Goal: Task Accomplishment & Management: Manage account settings

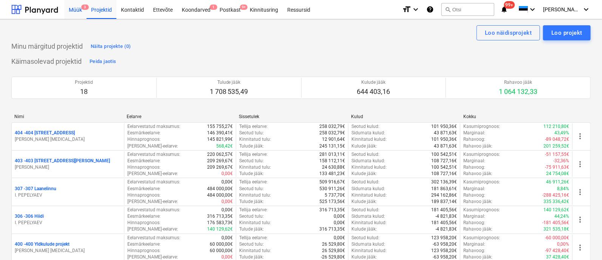
click at [75, 10] on div "Müük 3" at bounding box center [75, 9] width 22 height 19
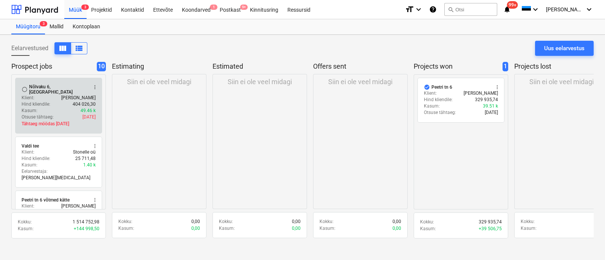
click at [60, 101] on div "Hind kliendile : 404 026,30" at bounding box center [59, 104] width 74 height 6
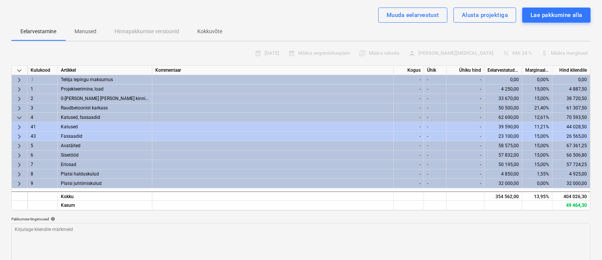
scroll to position [60, 0]
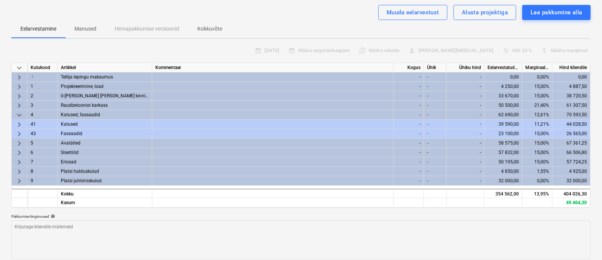
click at [19, 180] on span "keyboard_arrow_right" at bounding box center [19, 181] width 9 height 9
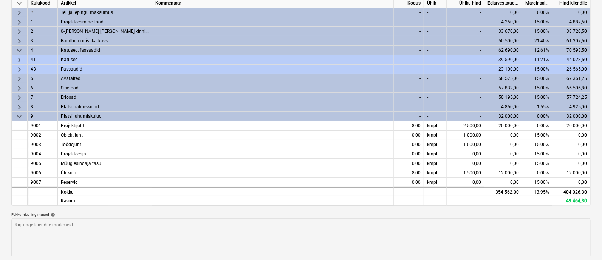
scroll to position [125, 0]
click at [19, 114] on span "keyboard_arrow_down" at bounding box center [19, 116] width 9 height 9
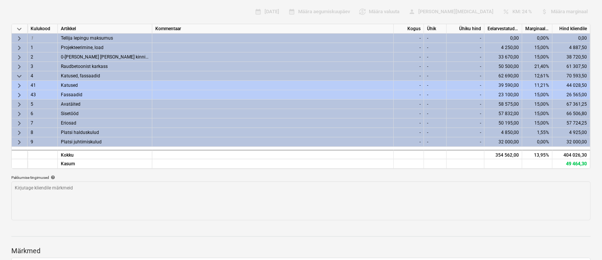
scroll to position [99, 0]
click at [17, 123] on span "keyboard_arrow_right" at bounding box center [19, 123] width 9 height 9
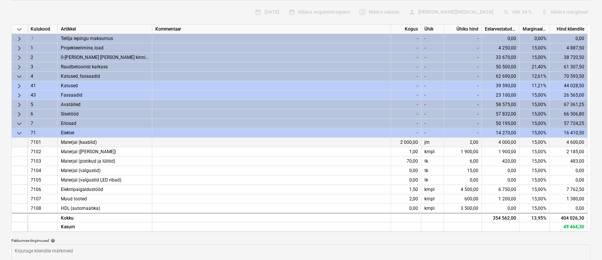
click at [474, 144] on div "2,00" at bounding box center [463, 142] width 38 height 9
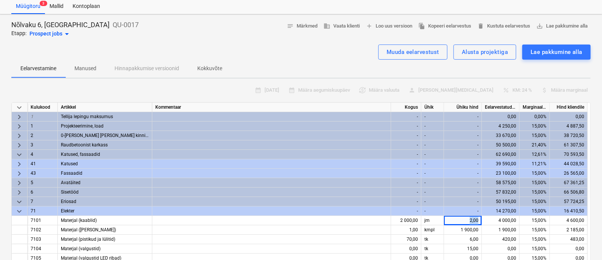
scroll to position [20, 0]
click at [407, 51] on div "Muuda eelarvestust" at bounding box center [413, 52] width 53 height 10
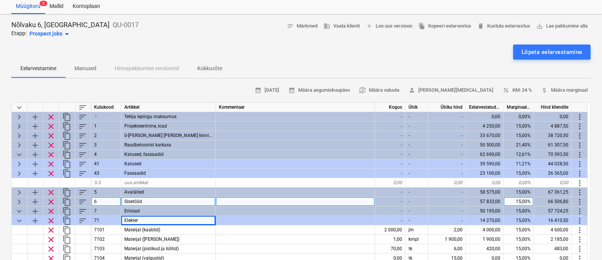
click at [350, 60] on div "Eelarvestamine Manused Hinnapakkumise versioonid Kokkuvõte" at bounding box center [300, 69] width 579 height 18
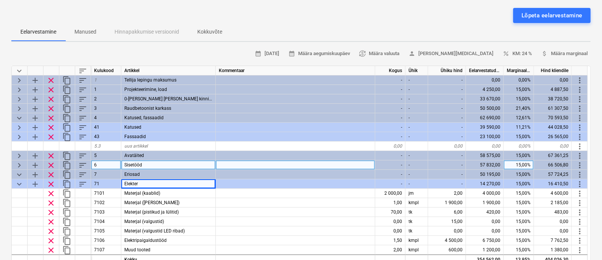
scroll to position [73, 0]
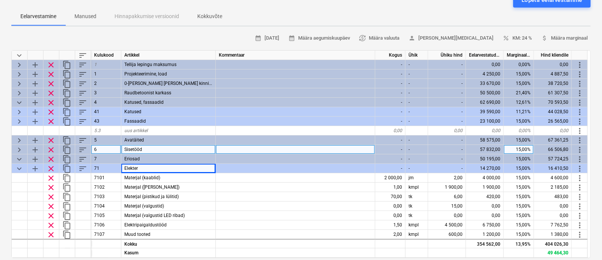
click at [357, 6] on div "Lõpeta eelarvestamine" at bounding box center [300, -1] width 579 height 15
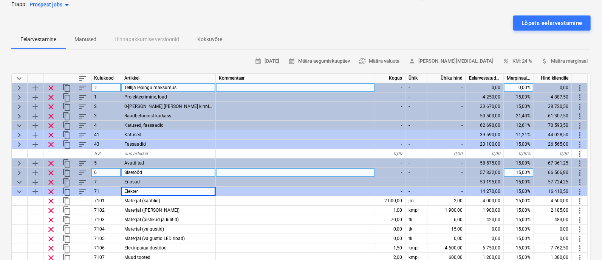
scroll to position [48, 0]
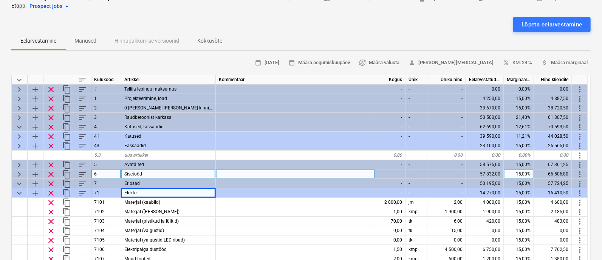
click at [17, 192] on span "keyboard_arrow_down" at bounding box center [19, 193] width 9 height 9
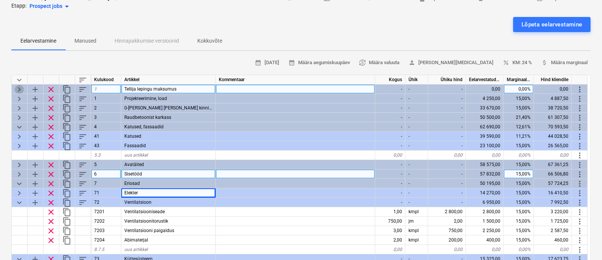
click at [19, 89] on span "keyboard_arrow_right" at bounding box center [19, 89] width 9 height 9
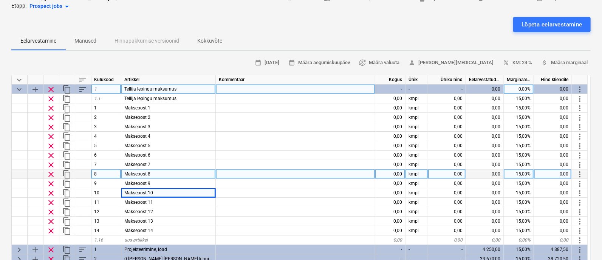
click at [19, 89] on span "keyboard_arrow_down" at bounding box center [19, 89] width 9 height 9
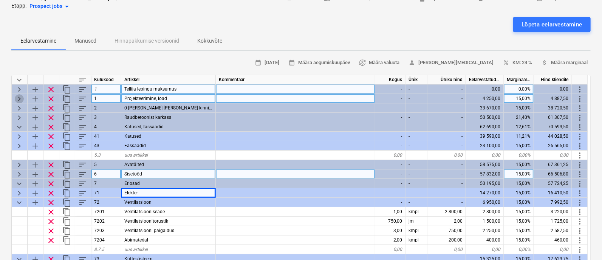
click at [18, 97] on span "keyboard_arrow_right" at bounding box center [19, 98] width 9 height 9
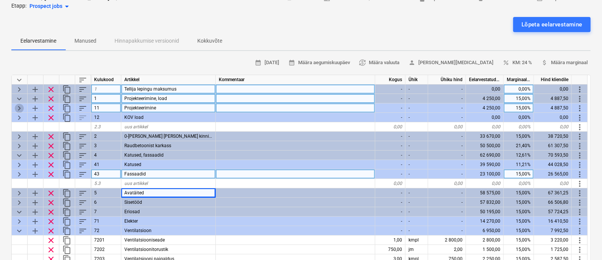
click at [18, 108] on span "keyboard_arrow_right" at bounding box center [19, 108] width 9 height 9
type textarea "x"
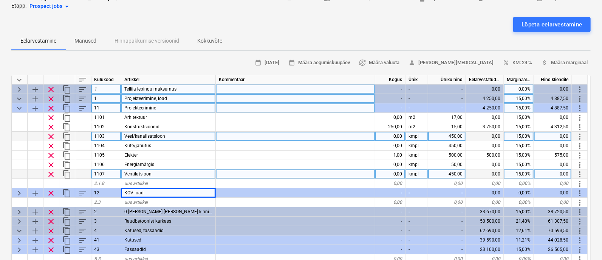
click at [393, 135] on div "0,00" at bounding box center [390, 136] width 30 height 9
type input "1"
click at [451, 135] on div "450,00" at bounding box center [447, 136] width 38 height 9
type textarea "x"
type input "600"
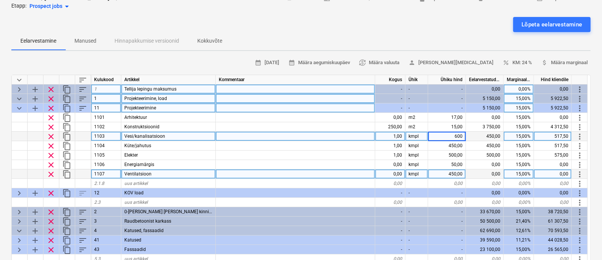
type textarea "x"
type input "600"
type textarea "x"
click at [393, 172] on div "0,00" at bounding box center [390, 174] width 30 height 9
type input "1"
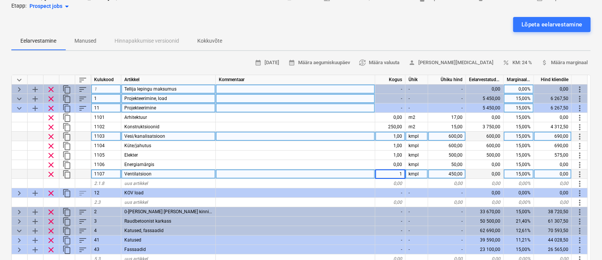
click at [400, 44] on div "Eelarvestamine Manused Hinnapakkumise versioonid Kokkuvõte" at bounding box center [300, 41] width 579 height 18
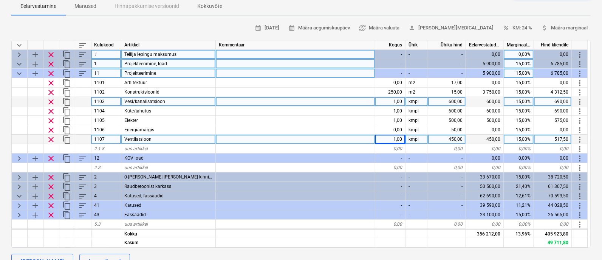
scroll to position [83, 0]
click at [20, 71] on span "keyboard_arrow_down" at bounding box center [19, 73] width 9 height 9
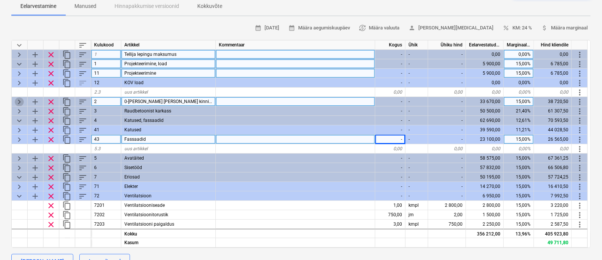
click at [17, 98] on span "keyboard_arrow_right" at bounding box center [19, 102] width 9 height 9
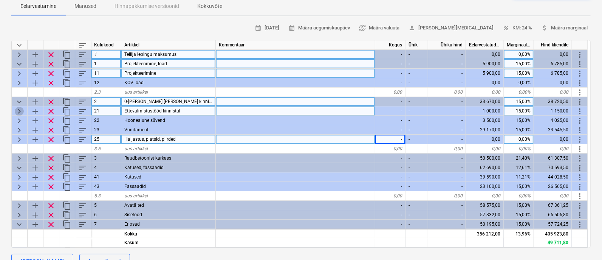
click at [17, 108] on span "keyboard_arrow_right" at bounding box center [19, 111] width 9 height 9
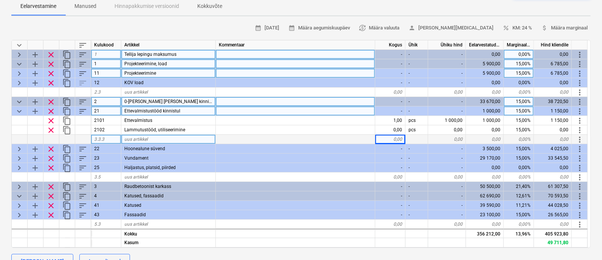
click at [161, 22] on div "calendar_month [DATE] calendar_month Määra aegumiskuupäev currency_exchange Mää…" at bounding box center [300, 28] width 579 height 12
click at [19, 110] on span "keyboard_arrow_down" at bounding box center [19, 111] width 9 height 9
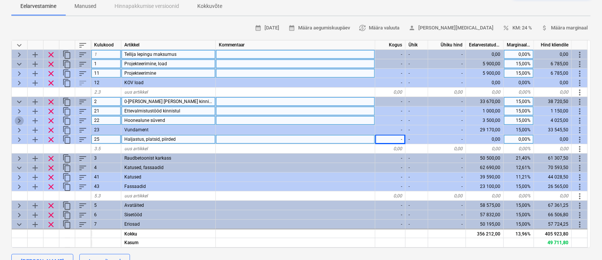
click at [19, 121] on span "keyboard_arrow_right" at bounding box center [19, 120] width 9 height 9
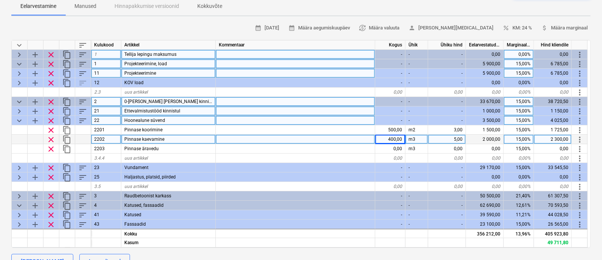
click at [237, 23] on div "calendar_month [DATE] calendar_month Määra aegumiskuupäev currency_exchange Mää…" at bounding box center [300, 28] width 579 height 12
click at [17, 119] on span "keyboard_arrow_down" at bounding box center [19, 120] width 9 height 9
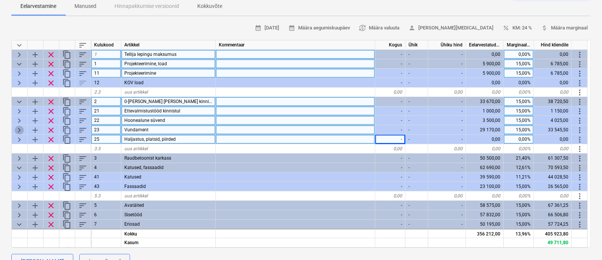
click at [17, 127] on span "keyboard_arrow_right" at bounding box center [19, 130] width 9 height 9
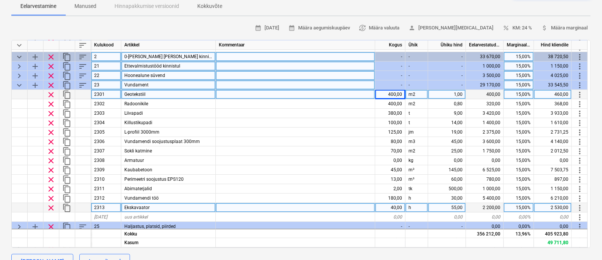
scroll to position [41, 0]
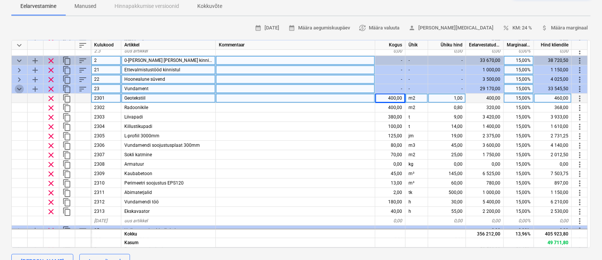
click at [19, 86] on span "keyboard_arrow_down" at bounding box center [19, 89] width 9 height 9
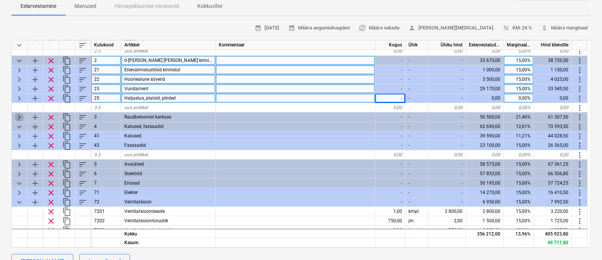
click at [17, 116] on span "keyboard_arrow_right" at bounding box center [19, 117] width 9 height 9
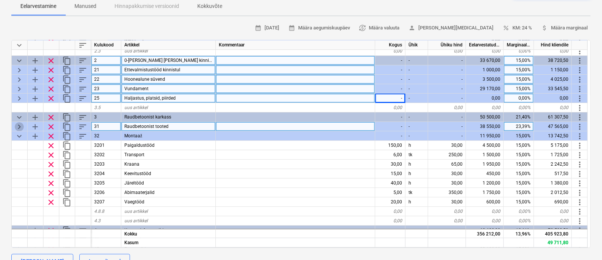
click at [17, 124] on span "keyboard_arrow_right" at bounding box center [19, 126] width 9 height 9
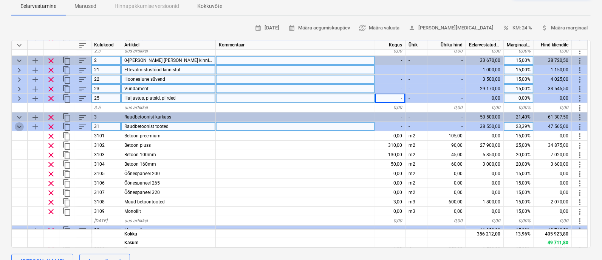
click at [17, 124] on span "keyboard_arrow_down" at bounding box center [19, 126] width 9 height 9
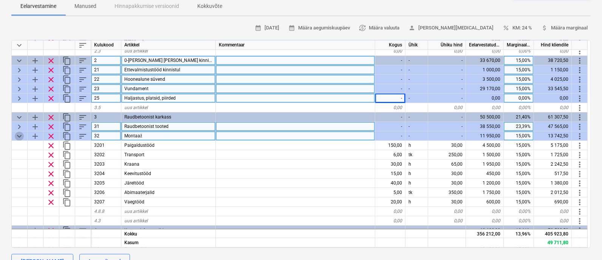
click at [19, 138] on span "keyboard_arrow_down" at bounding box center [19, 136] width 9 height 9
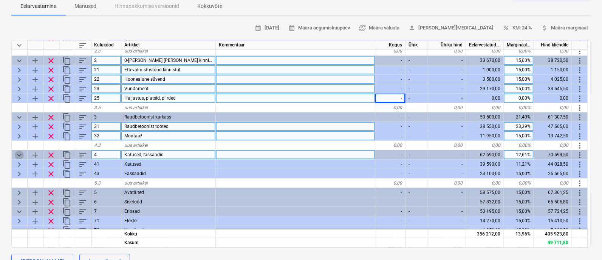
click at [16, 152] on span "keyboard_arrow_down" at bounding box center [19, 155] width 9 height 9
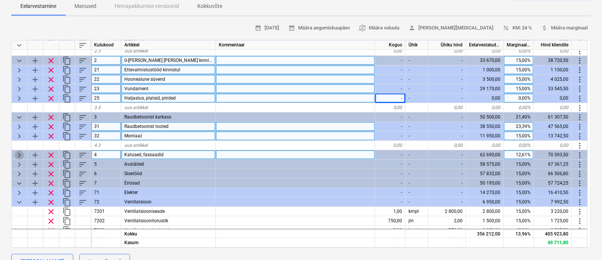
click at [16, 152] on span "keyboard_arrow_right" at bounding box center [19, 155] width 9 height 9
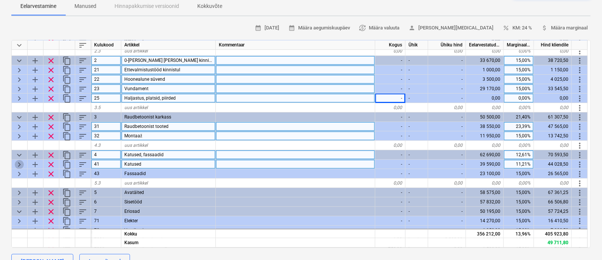
click at [18, 164] on span "keyboard_arrow_right" at bounding box center [19, 164] width 9 height 9
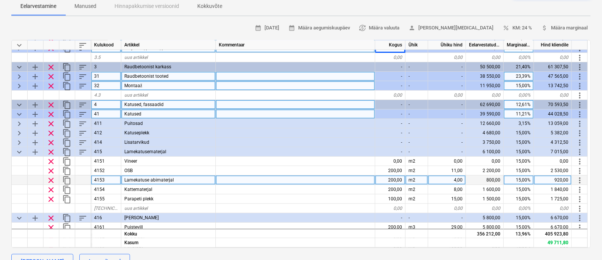
scroll to position [90, 0]
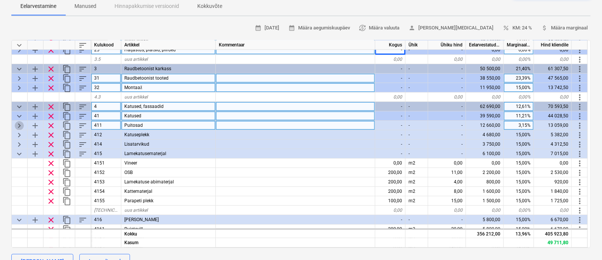
click at [19, 121] on span "keyboard_arrow_right" at bounding box center [19, 125] width 9 height 9
type textarea "x"
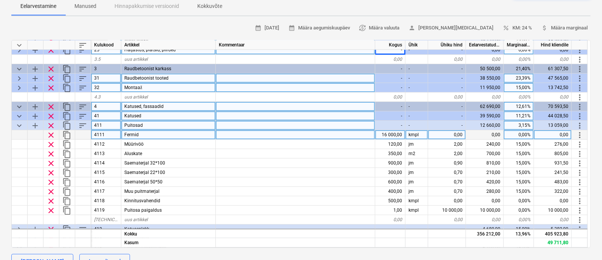
click at [452, 133] on div "0,00" at bounding box center [447, 134] width 38 height 9
type input "16000"
click at [387, 133] on div "16 000,00" at bounding box center [390, 134] width 30 height 9
type textarea "x"
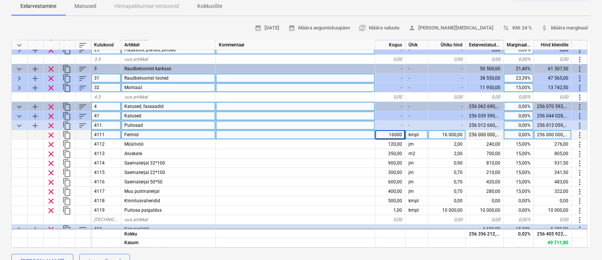
type input "1"
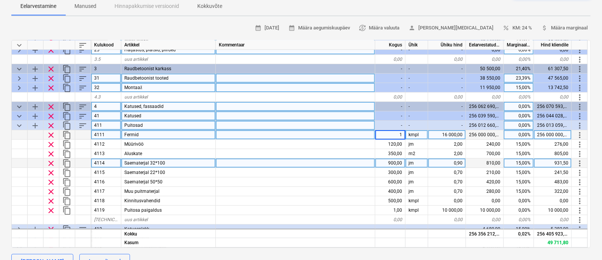
click at [356, 166] on div at bounding box center [295, 163] width 159 height 9
type textarea "x"
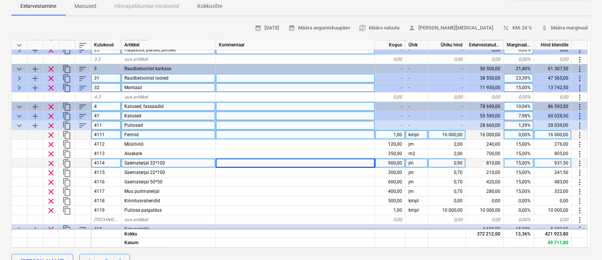
click at [522, 133] on div "0,00%" at bounding box center [519, 134] width 30 height 9
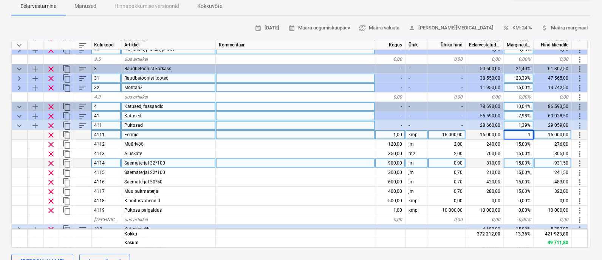
type input "15"
click at [251, 21] on div "Nõlvaku 6, laulasmaa QU-0017 Etapp: Prospect jobs arrow_drop_down notes Märkmed…" at bounding box center [301, 192] width 602 height 481
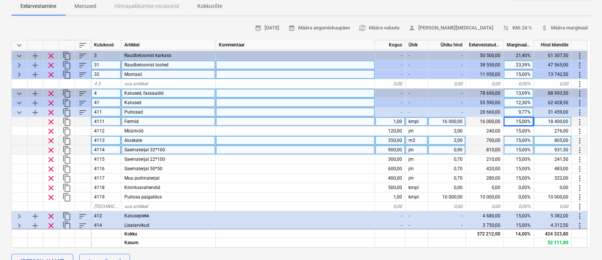
scroll to position [108, 0]
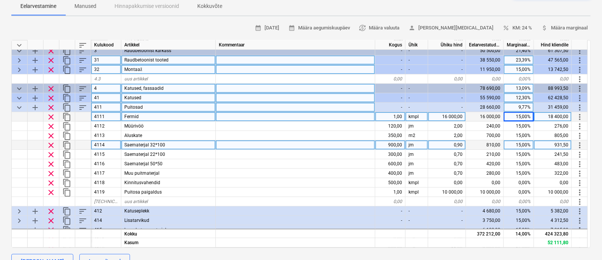
click at [254, 23] on div "calendar_month [DATE] calendar_month Määra aegumiskuupäev currency_exchange Mää…" at bounding box center [300, 28] width 579 height 12
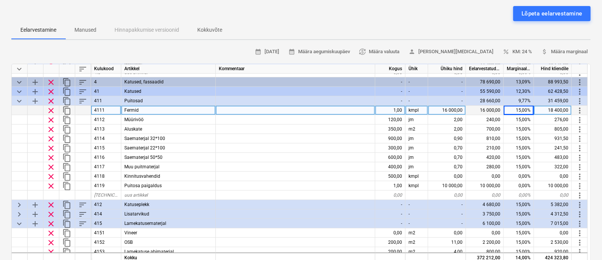
scroll to position [59, 0]
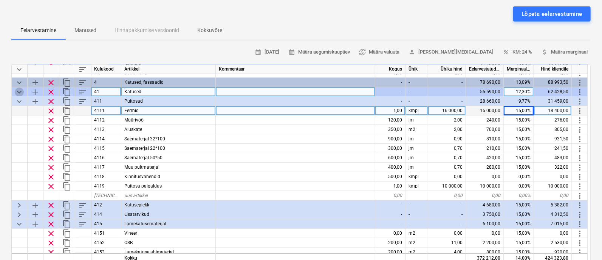
click at [21, 89] on span "keyboard_arrow_down" at bounding box center [19, 92] width 9 height 9
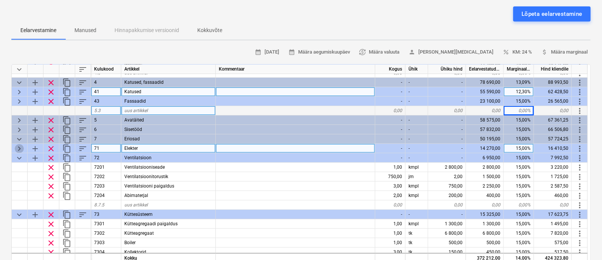
click at [20, 145] on span "keyboard_arrow_right" at bounding box center [19, 148] width 9 height 9
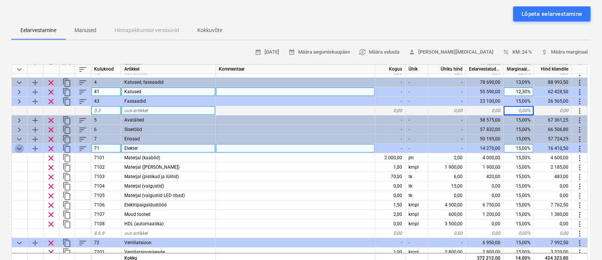
click at [20, 145] on span "keyboard_arrow_down" at bounding box center [19, 148] width 9 height 9
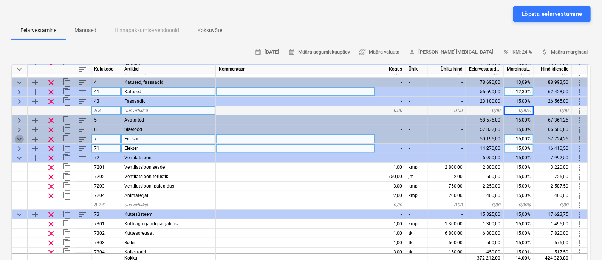
click at [20, 138] on span "keyboard_arrow_down" at bounding box center [19, 139] width 9 height 9
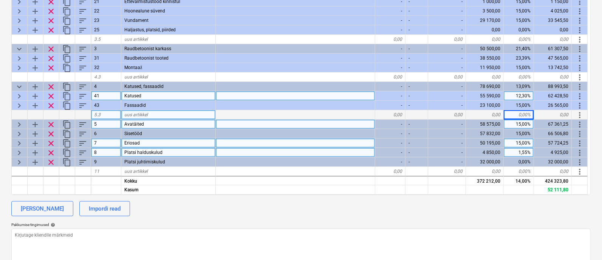
scroll to position [144, 0]
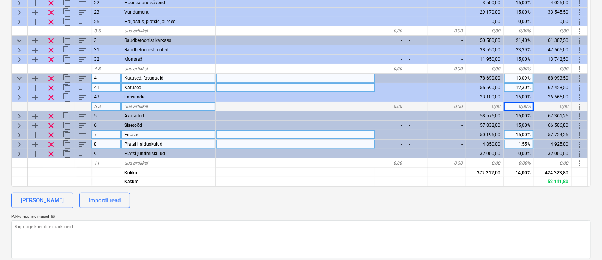
click at [17, 76] on span "keyboard_arrow_down" at bounding box center [19, 78] width 9 height 9
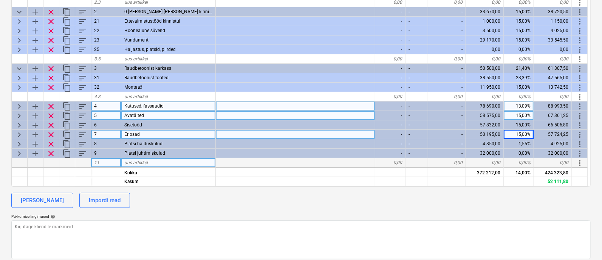
scroll to position [28, 0]
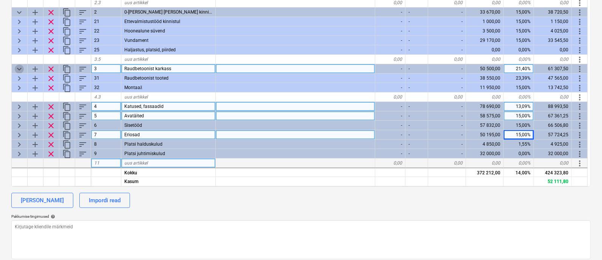
click at [17, 69] on span "keyboard_arrow_down" at bounding box center [19, 69] width 9 height 9
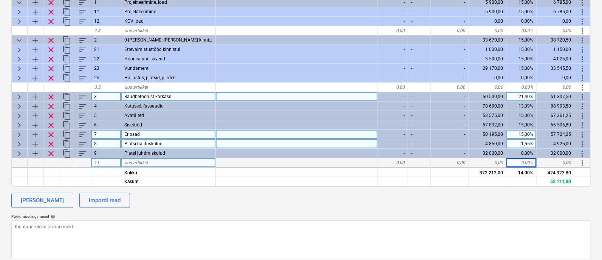
scroll to position [0, 0]
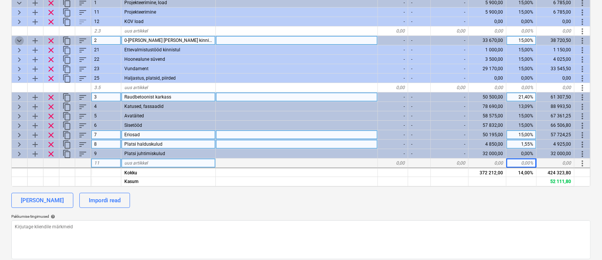
click at [19, 38] on span "keyboard_arrow_down" at bounding box center [19, 40] width 9 height 9
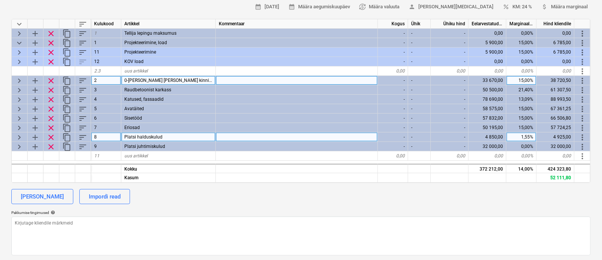
scroll to position [89, 0]
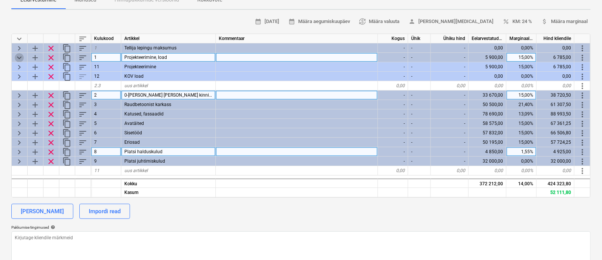
click at [18, 58] on span "keyboard_arrow_down" at bounding box center [19, 57] width 9 height 9
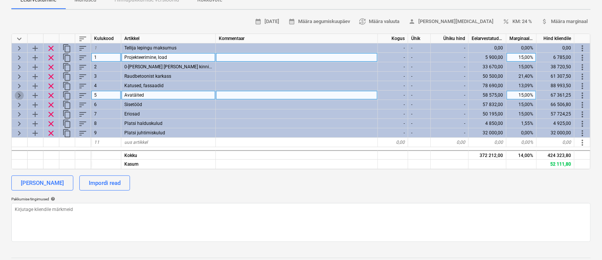
click at [19, 91] on span "keyboard_arrow_right" at bounding box center [19, 95] width 9 height 9
type textarea "x"
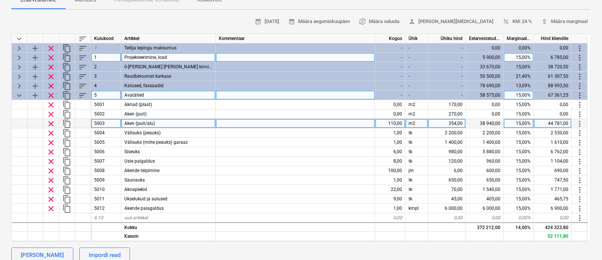
click at [520, 123] on div "15,00%" at bounding box center [519, 123] width 30 height 9
type input "10"
click at [257, 17] on div "calendar_month [DATE] calendar_month Määra aegumiskuupäev currency_exchange Mää…" at bounding box center [300, 22] width 579 height 12
click at [220, 14] on div "Nõlvaku 6, laulasmaa QU-0017 Etapp: Prospect jobs arrow_drop_down notes Märkmed…" at bounding box center [301, 186] width 602 height 481
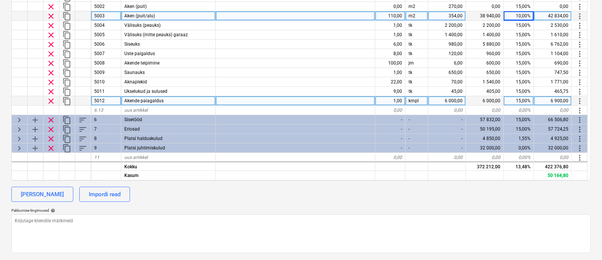
scroll to position [0, 0]
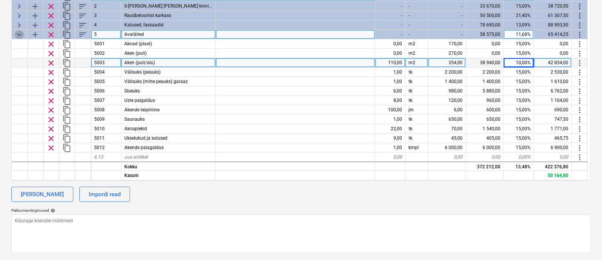
click at [19, 32] on span "keyboard_arrow_down" at bounding box center [19, 34] width 9 height 9
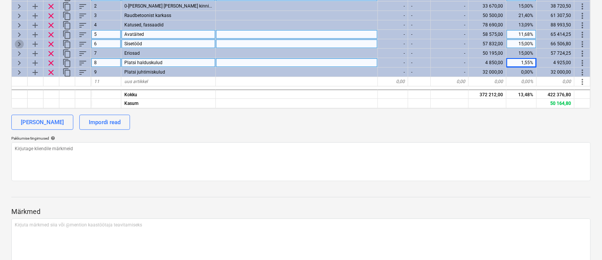
click at [19, 42] on span "keyboard_arrow_right" at bounding box center [19, 44] width 9 height 9
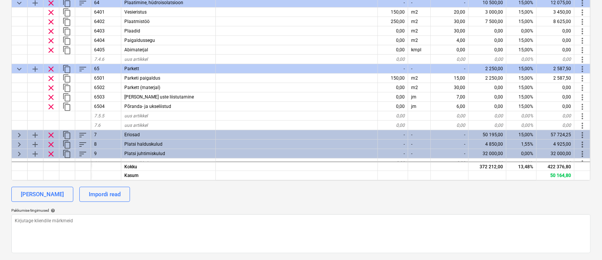
scroll to position [238, 0]
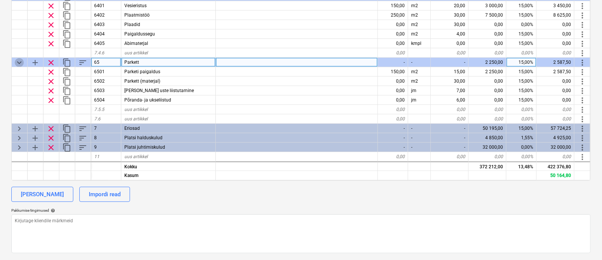
click at [21, 59] on span "keyboard_arrow_down" at bounding box center [19, 62] width 9 height 9
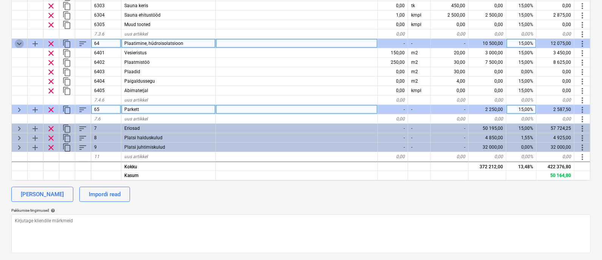
click at [19, 41] on span "keyboard_arrow_down" at bounding box center [19, 43] width 9 height 9
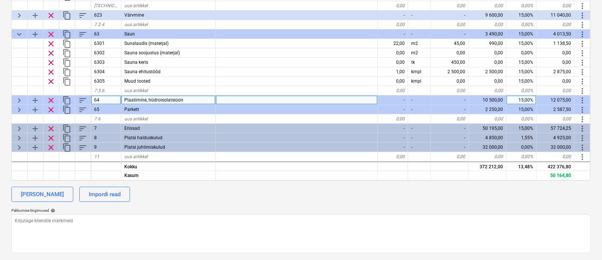
scroll to position [135, 0]
click at [17, 30] on span "keyboard_arrow_down" at bounding box center [19, 34] width 9 height 9
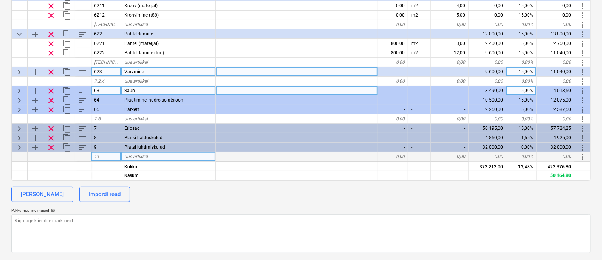
scroll to position [74, 0]
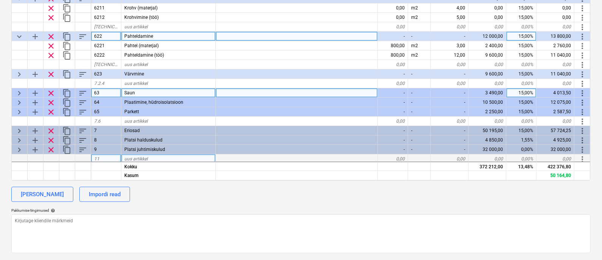
click at [20, 35] on span "keyboard_arrow_down" at bounding box center [19, 36] width 9 height 9
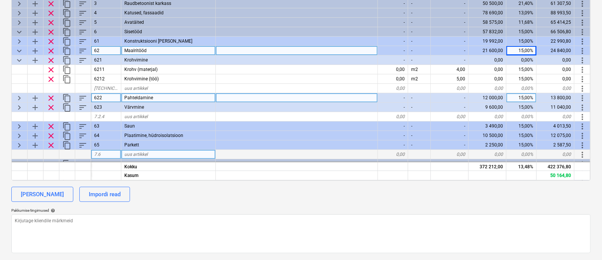
scroll to position [11, 0]
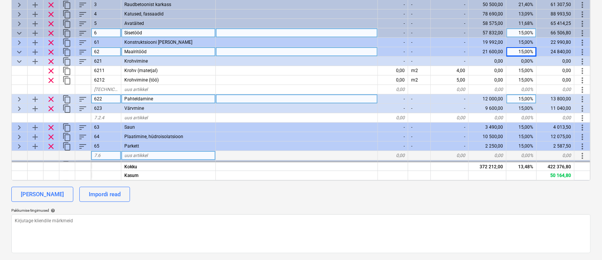
click at [19, 29] on span "keyboard_arrow_down" at bounding box center [19, 33] width 9 height 9
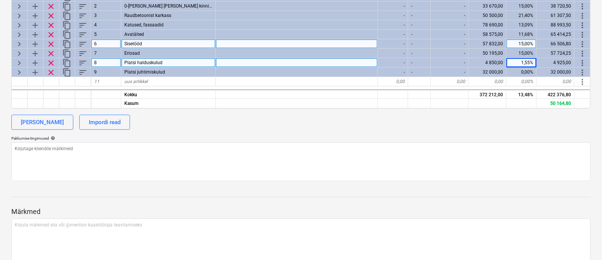
scroll to position [0, 0]
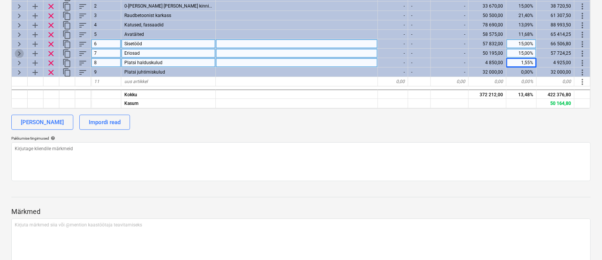
click at [19, 52] on span "keyboard_arrow_right" at bounding box center [19, 53] width 9 height 9
type textarea "x"
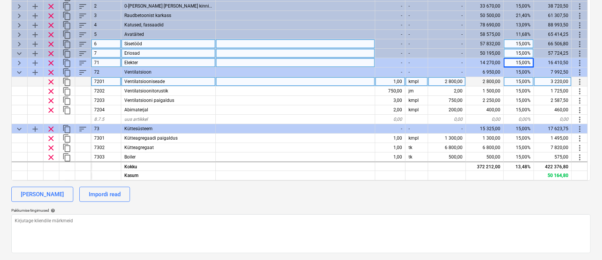
click at [453, 81] on div "2 800,00" at bounding box center [447, 81] width 38 height 9
click at [453, 81] on input "2800" at bounding box center [446, 81] width 37 height 9
type input "2"
type input "3000"
click at [445, 201] on div "[PERSON_NAME] Impordi read" at bounding box center [300, 194] width 579 height 15
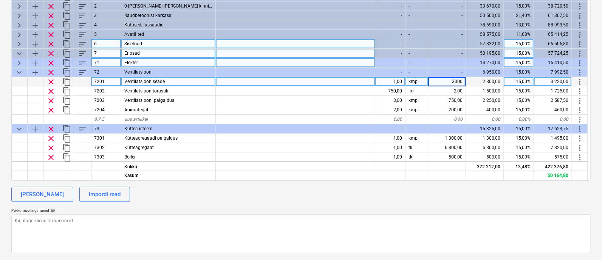
type textarea "x"
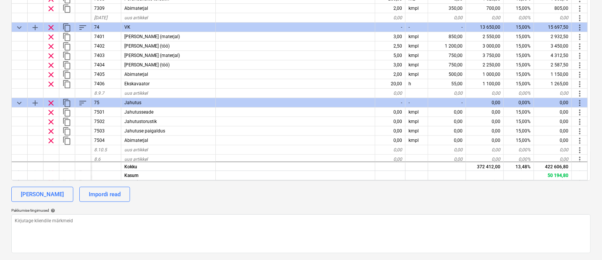
scroll to position [236, 0]
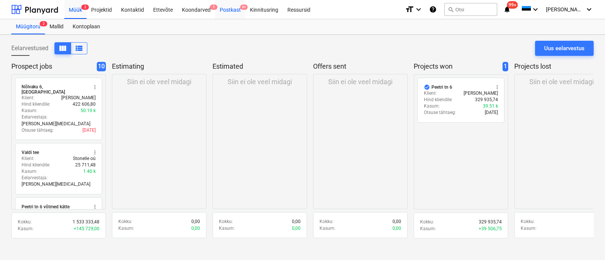
click at [237, 8] on div "Postkast 9+" at bounding box center [230, 9] width 30 height 19
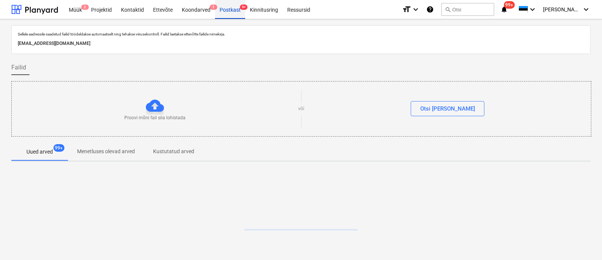
click at [237, 8] on div "Postkast 9+" at bounding box center [230, 9] width 30 height 19
click at [89, 143] on button "Menetluses olevad arved" at bounding box center [106, 152] width 76 height 18
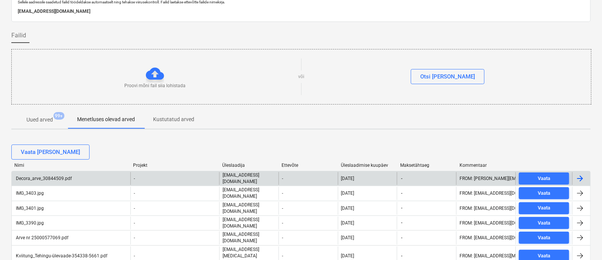
click at [76, 178] on div "Decora_arve_30844509.pdf" at bounding box center [71, 178] width 119 height 13
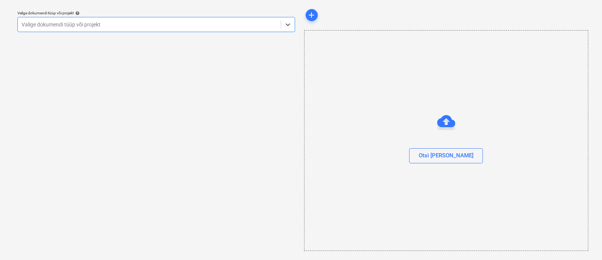
scroll to position [20, 0]
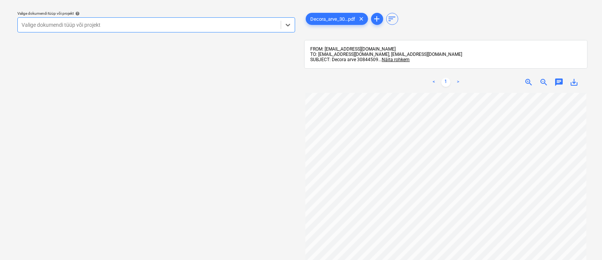
click at [161, 25] on div at bounding box center [149, 25] width 255 height 8
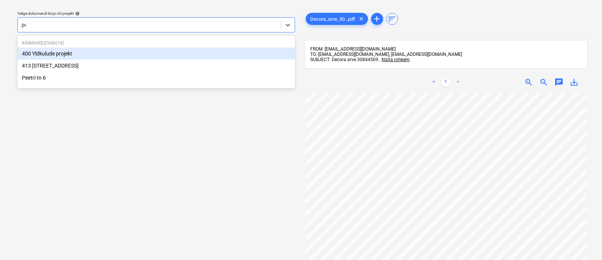
type input "pee"
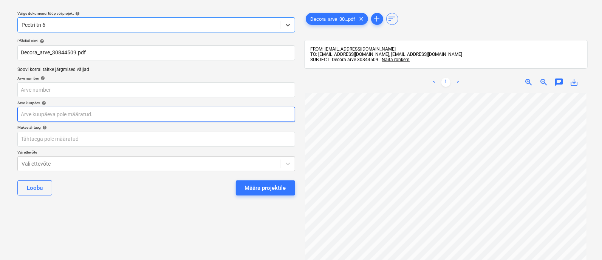
click at [111, 115] on body "Müük 2 Projektid Kontaktid Ettevõte Koondarved 1 Postkast 9+ Kinnitusring Ressu…" at bounding box center [301, 110] width 602 height 260
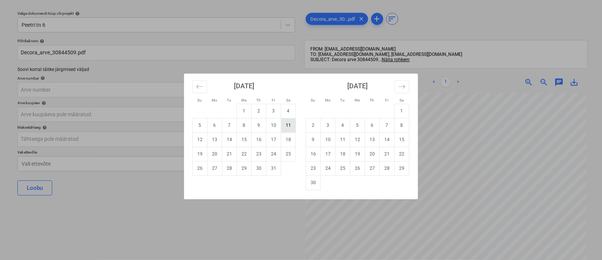
click at [288, 125] on td "11" at bounding box center [288, 125] width 15 height 14
type input "[DATE]"
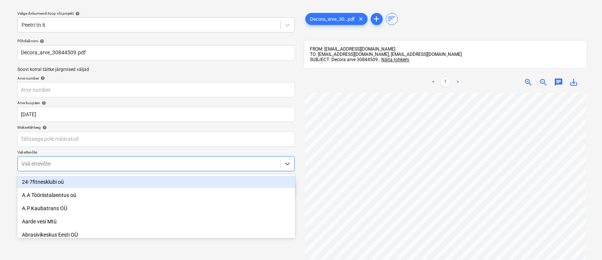
click at [105, 163] on body "Müük 2 Projektid Kontaktid Ettevõte Koondarved 1 Postkast 9+ Kinnitusring Ressu…" at bounding box center [301, 110] width 602 height 260
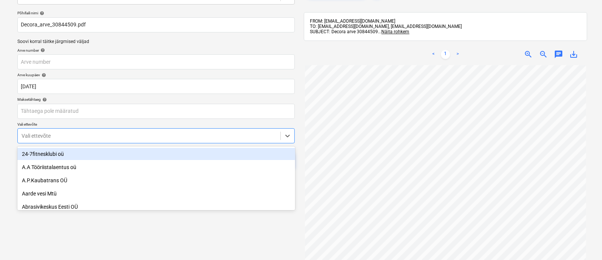
scroll to position [52, 0]
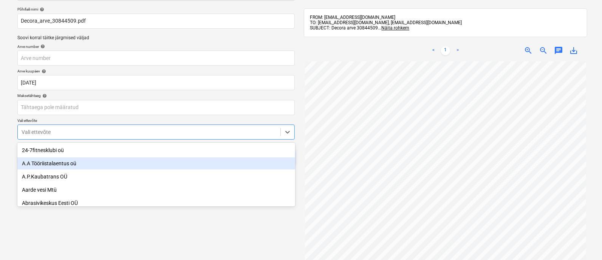
click at [105, 163] on div "A.A Tööriistalaentus oü" at bounding box center [156, 164] width 278 height 12
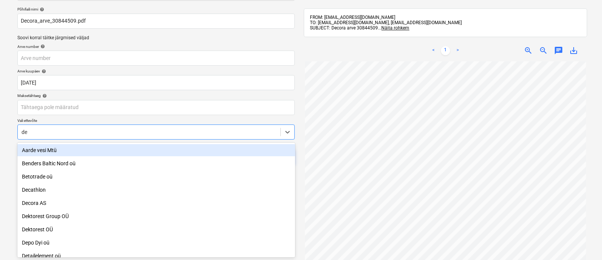
scroll to position [13, 0]
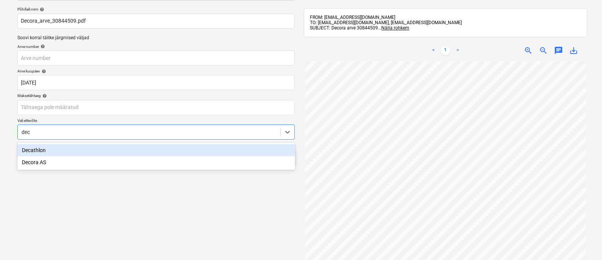
type input "deco"
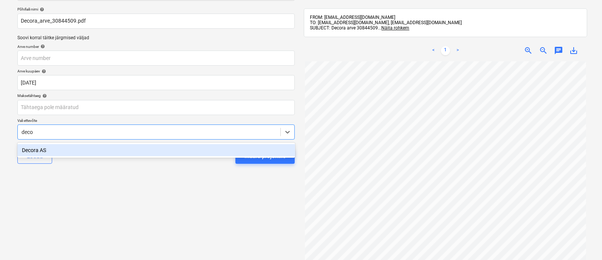
click at [119, 147] on div "Decora AS" at bounding box center [156, 150] width 278 height 12
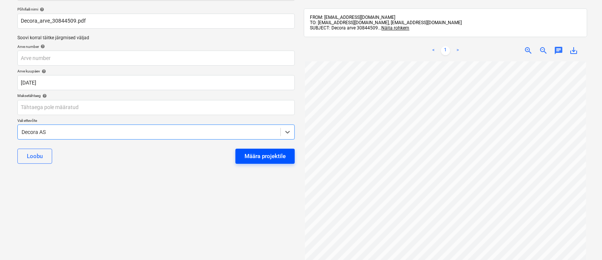
click at [271, 158] on div "Määra projektile" at bounding box center [265, 157] width 41 height 10
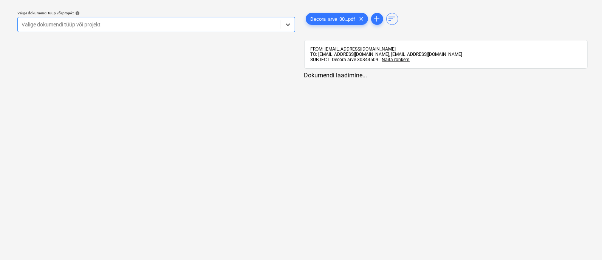
scroll to position [20, 0]
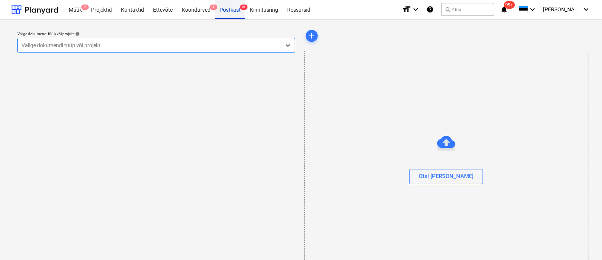
click at [229, 10] on div "Postkast 9+" at bounding box center [230, 9] width 30 height 19
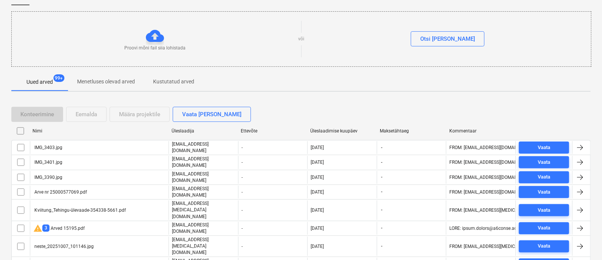
scroll to position [132, 0]
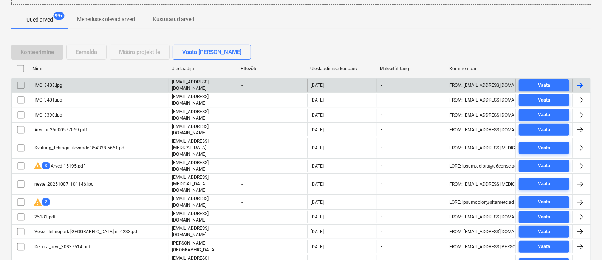
click at [74, 84] on div "IMG_3403.jpg" at bounding box center [99, 85] width 139 height 13
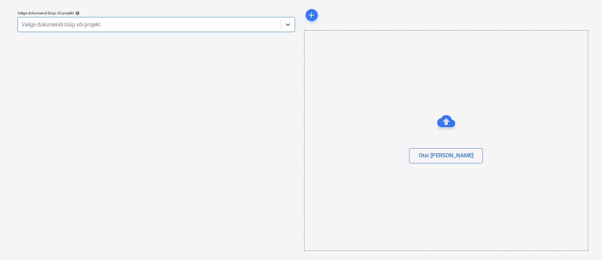
scroll to position [20, 0]
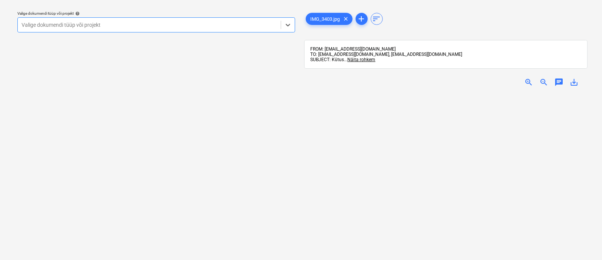
click at [526, 80] on span "zoom_in" at bounding box center [528, 82] width 9 height 9
click at [153, 21] on div at bounding box center [149, 25] width 255 height 8
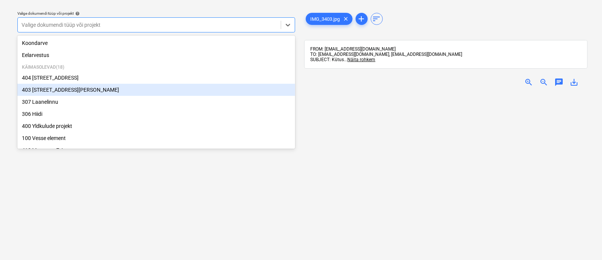
click at [42, 87] on div "403 [STREET_ADDRESS][PERSON_NAME]" at bounding box center [156, 90] width 278 height 12
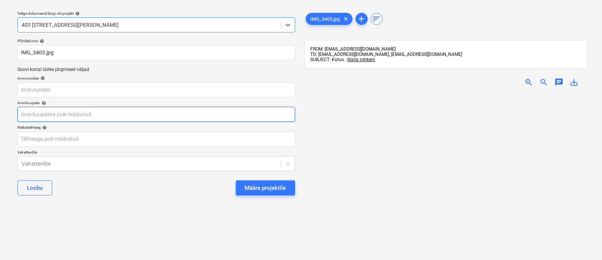
click at [45, 116] on body "Müük 2 Projektid Kontaktid Ettevõte Koondarved 1 Postkast 9+ Kinnitusring Ressu…" at bounding box center [301, 110] width 602 height 260
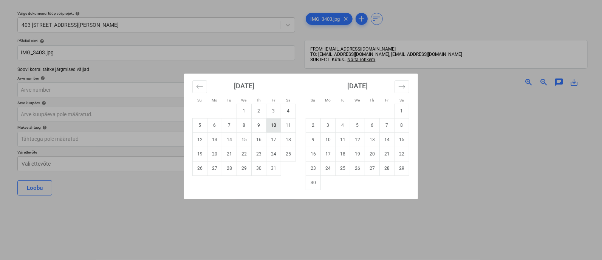
click at [278, 127] on td "10" at bounding box center [273, 125] width 15 height 14
type input "[DATE]"
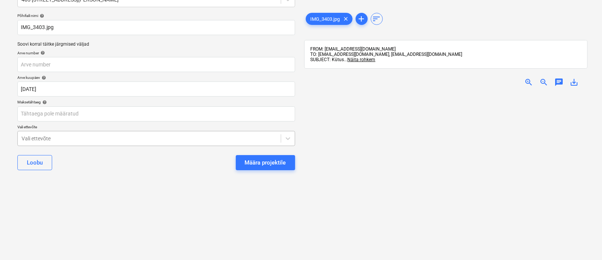
click at [147, 161] on body "Müük 2 Projektid Kontaktid Ettevõte Koondarved 1 Postkast 9+ Kinnitusring Ressu…" at bounding box center [301, 84] width 602 height 260
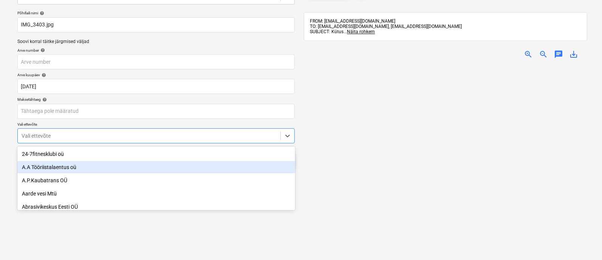
scroll to position [52, 0]
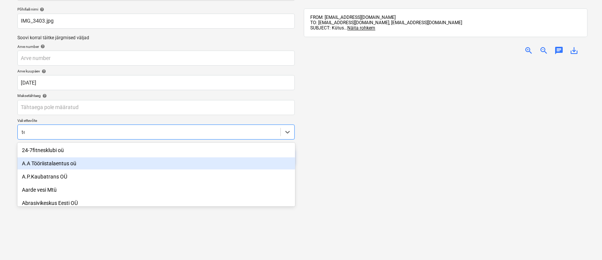
type input "ter"
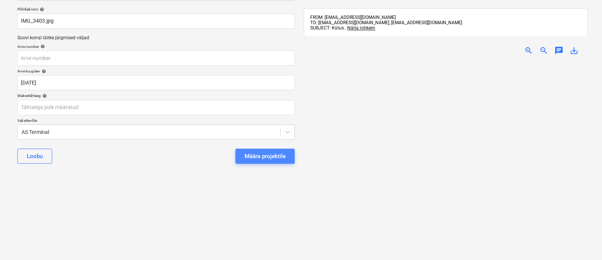
click at [255, 153] on div "Määra projektile" at bounding box center [265, 157] width 41 height 10
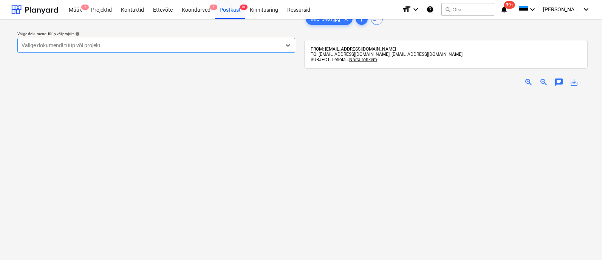
scroll to position [20, 0]
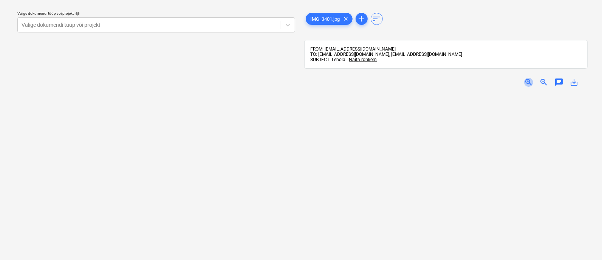
click at [529, 80] on span "zoom_in" at bounding box center [528, 82] width 9 height 9
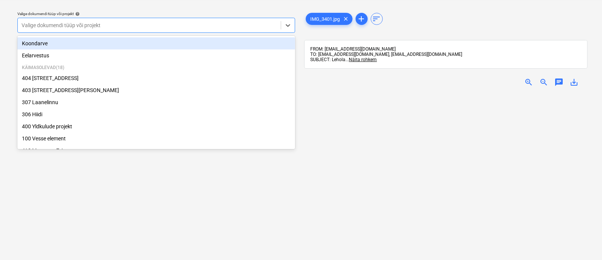
click at [84, 25] on div at bounding box center [149, 26] width 255 height 8
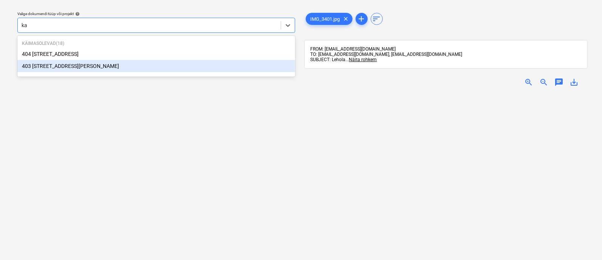
type input "k"
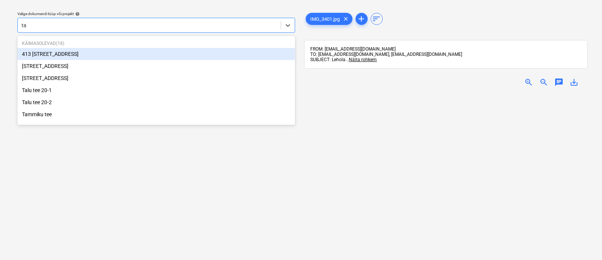
type input "tal"
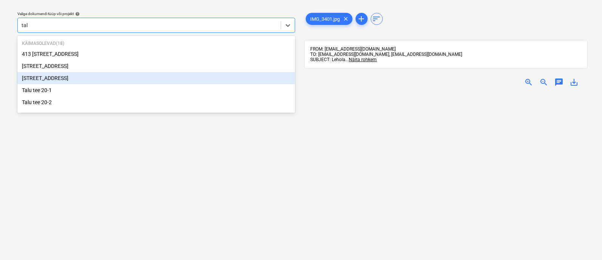
click at [67, 83] on div "[STREET_ADDRESS]" at bounding box center [156, 78] width 278 height 12
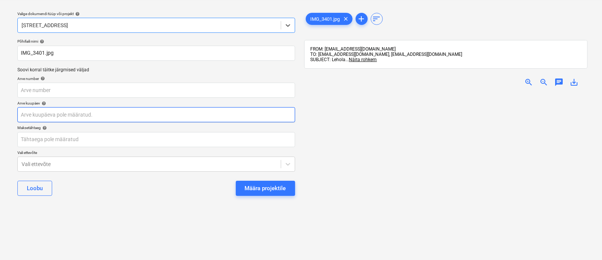
click at [76, 119] on body "Müük 2 Projektid Kontaktid Ettevõte Koondarved 1 Postkast 9+ Kinnitusring Ressu…" at bounding box center [301, 110] width 602 height 260
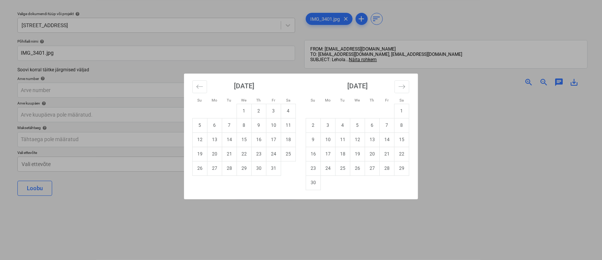
click at [278, 125] on td "10" at bounding box center [273, 125] width 15 height 14
type input "[DATE]"
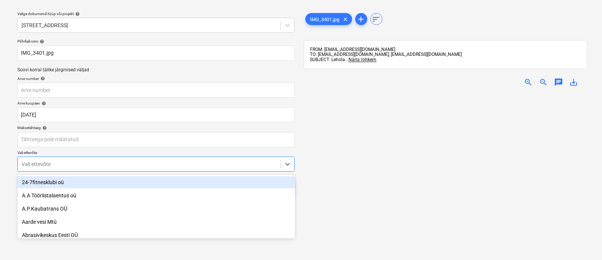
click at [146, 163] on body "Müük 2 Projektid Kontaktid Ettevõte Koondarved 1 Postkast 9+ Kinnitusring Ressu…" at bounding box center [301, 110] width 602 height 260
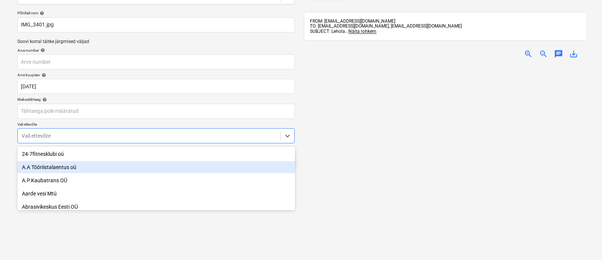
scroll to position [52, 0]
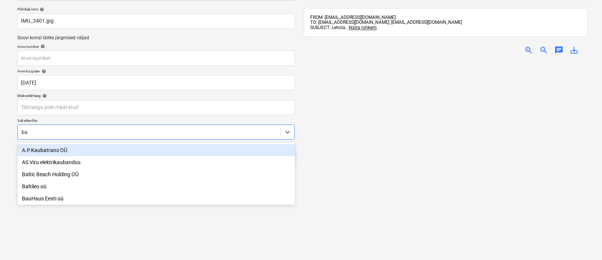
type input "bau"
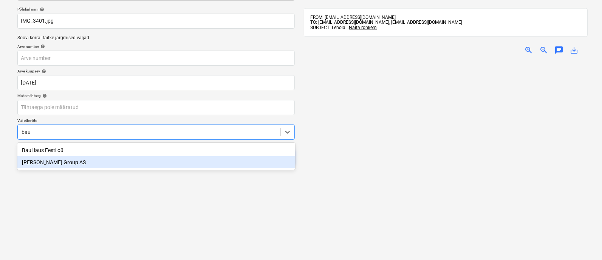
click at [73, 160] on div "[PERSON_NAME] Group AS" at bounding box center [156, 162] width 278 height 12
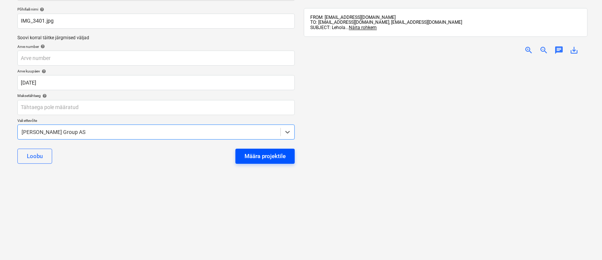
click at [261, 155] on div "Määra projektile" at bounding box center [265, 157] width 41 height 10
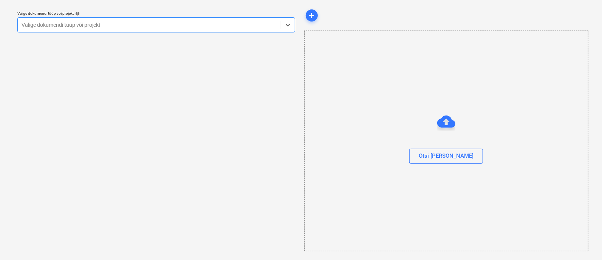
scroll to position [14, 0]
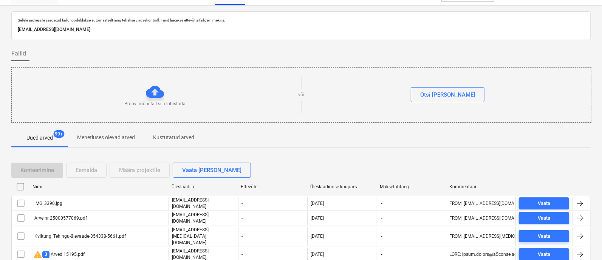
scroll to position [88, 0]
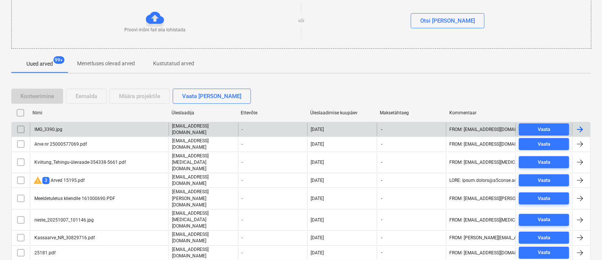
click at [60, 131] on div "IMG_3390.jpg" at bounding box center [99, 129] width 139 height 13
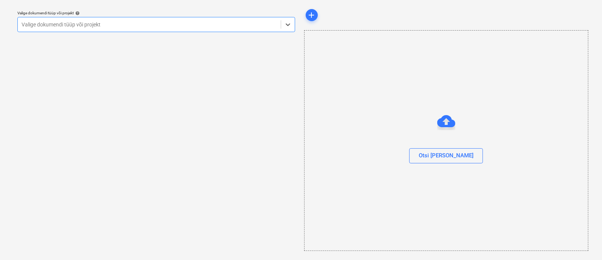
scroll to position [20, 0]
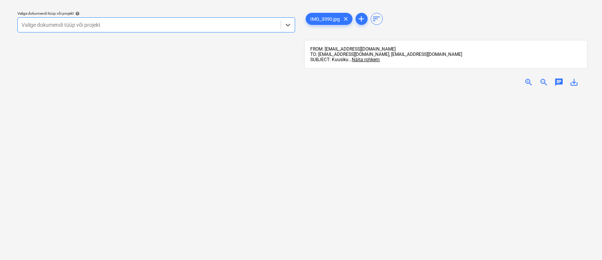
click at [51, 24] on div at bounding box center [149, 25] width 255 height 8
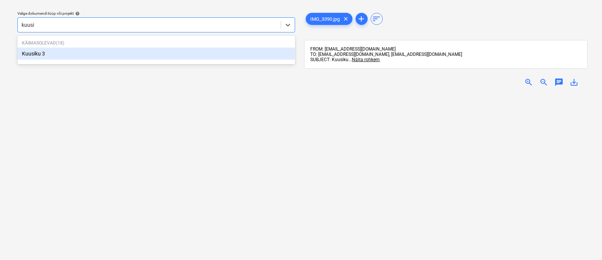
type input "kuusik"
click at [53, 53] on div "Kuusiku 3" at bounding box center [156, 54] width 278 height 12
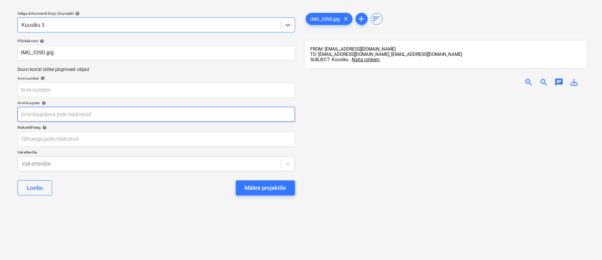
click at [62, 115] on body "Müük 2 Projektid Kontaktid Ettevõte Koondarved 1 Postkast 9+ Kinnitusring Ressu…" at bounding box center [301, 110] width 602 height 260
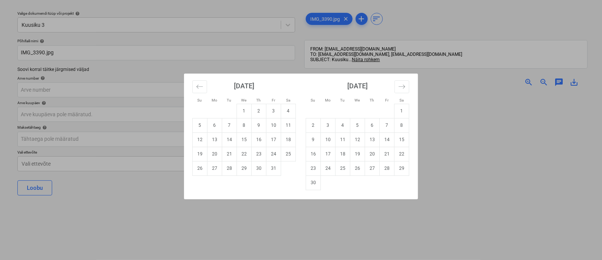
click at [274, 128] on td "10" at bounding box center [273, 125] width 15 height 14
type input "[DATE]"
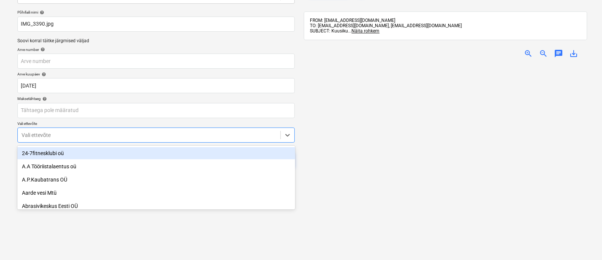
click at [153, 161] on body "Müük 2 Projektid Kontaktid Ettevõte Koondarved 1 Postkast 9+ Kinnitusring Ressu…" at bounding box center [301, 81] width 602 height 260
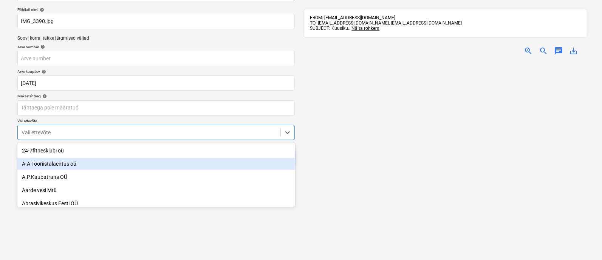
scroll to position [52, 0]
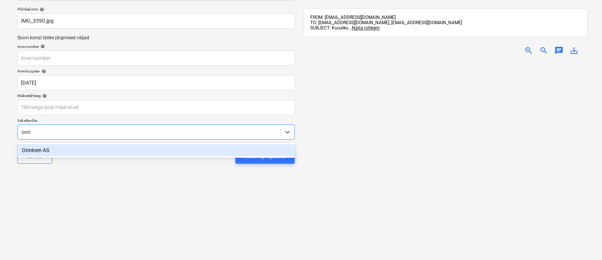
type input "onni"
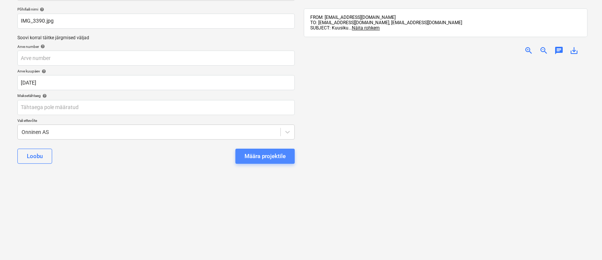
click at [260, 153] on div "Määra projektile" at bounding box center [265, 157] width 41 height 10
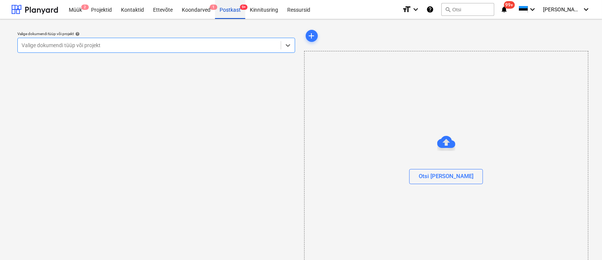
click at [229, 9] on div "Postkast 9+" at bounding box center [230, 9] width 30 height 19
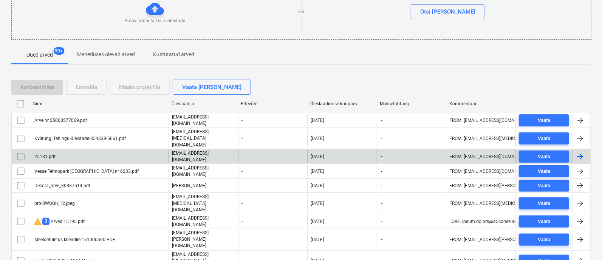
scroll to position [101, 0]
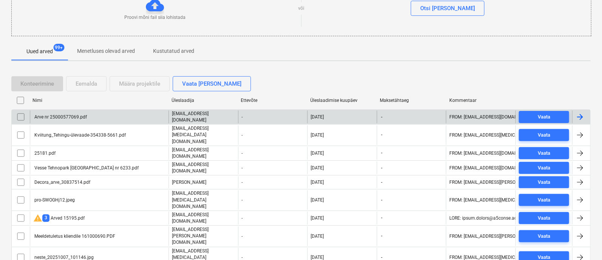
click at [80, 116] on div "Arve nr 25000577069.pdf" at bounding box center [60, 117] width 54 height 5
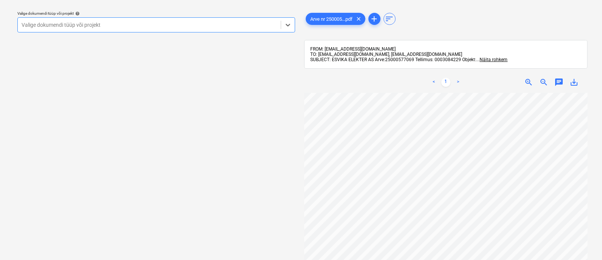
click at [149, 23] on div at bounding box center [149, 25] width 255 height 8
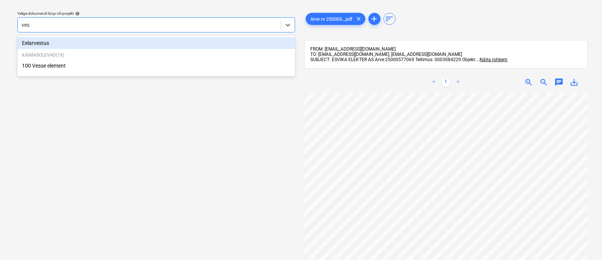
type input "vess"
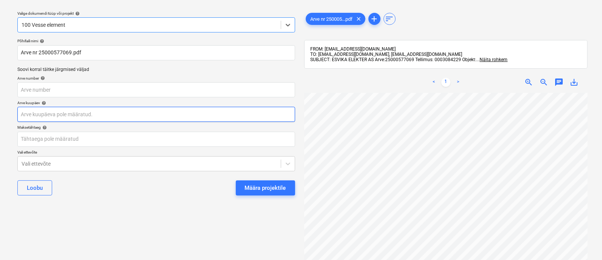
click at [111, 116] on body "Müük 2 Projektid Kontaktid Ettevõte Koondarved 1 Postkast 9+ Kinnitusring Ressu…" at bounding box center [301, 110] width 602 height 260
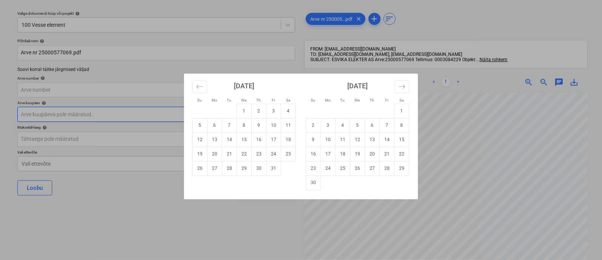
click at [111, 116] on body "Müük 2 Projektid Kontaktid Ettevõte Koondarved 1 Postkast 9+ Kinnitusring Ressu…" at bounding box center [301, 110] width 602 height 260
click at [257, 127] on td "9" at bounding box center [259, 125] width 15 height 14
type input "09 Oct 2025"
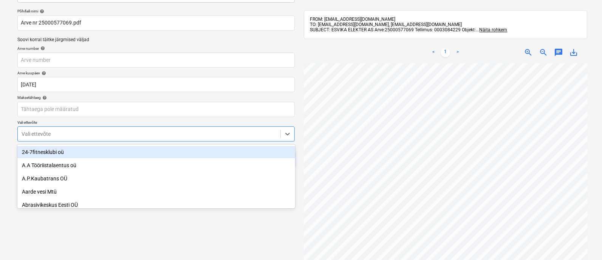
click at [94, 162] on body "Müük 2 Projektid Kontaktid Ettevõte Koondarved 1 Postkast 9+ Kinnitusring Ressu…" at bounding box center [301, 80] width 602 height 260
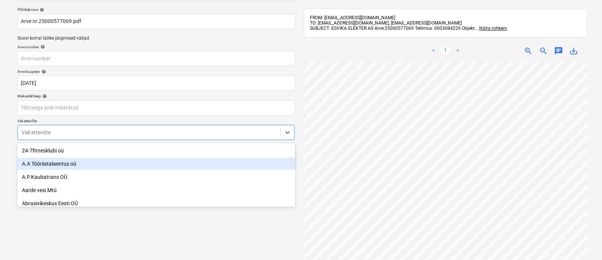
scroll to position [52, 0]
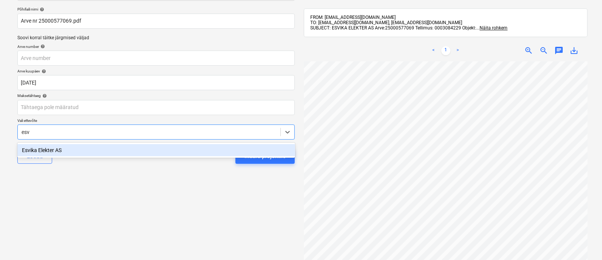
type input "esvi"
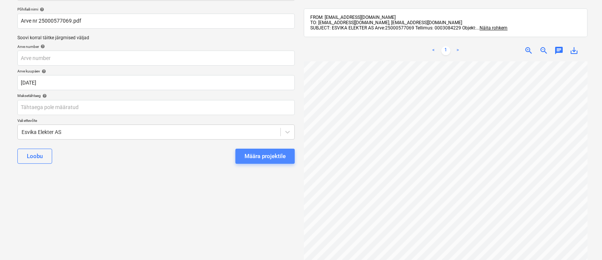
click at [276, 156] on div "Määra projektile" at bounding box center [265, 157] width 41 height 10
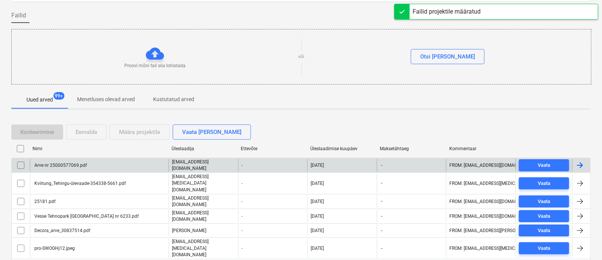
scroll to position [107, 0]
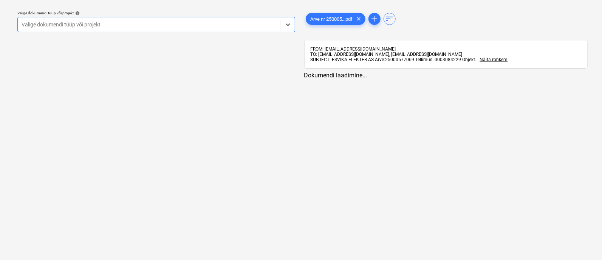
scroll to position [20, 0]
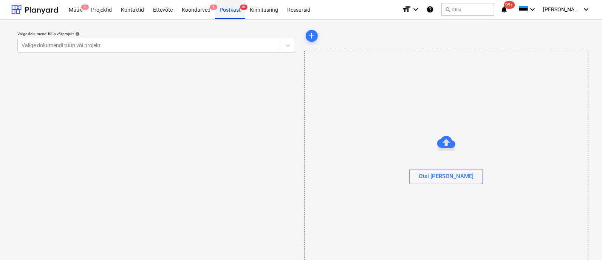
click at [230, 7] on div "Postkast 9+" at bounding box center [230, 9] width 30 height 19
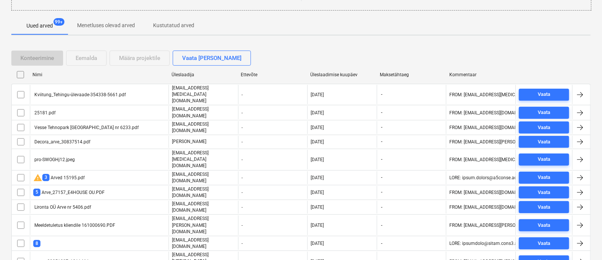
scroll to position [127, 0]
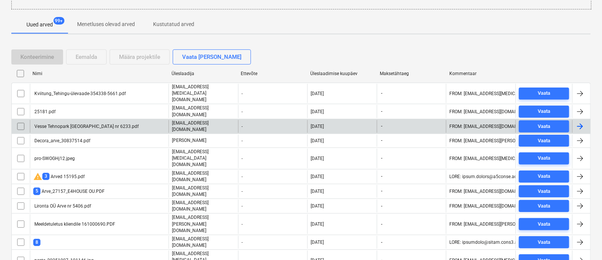
click at [68, 124] on div "Vesse Tehnopark [GEOGRAPHIC_DATA] nr 6233.pdf" at bounding box center [85, 126] width 105 height 5
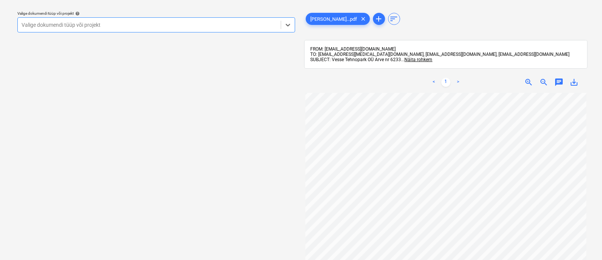
scroll to position [93, 2]
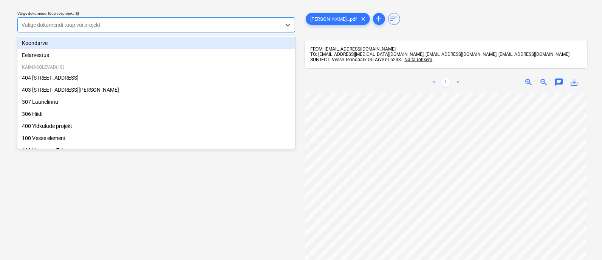
click at [91, 23] on div at bounding box center [149, 25] width 255 height 8
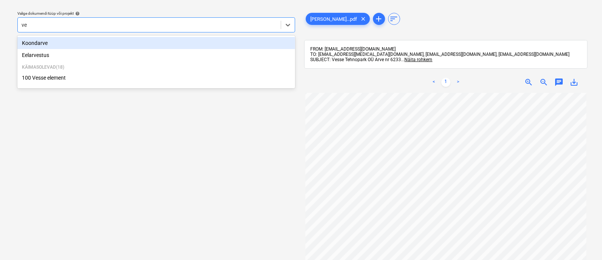
type input "ves"
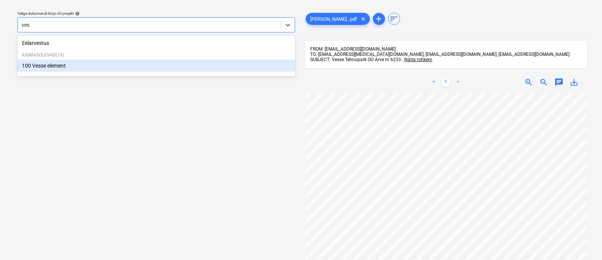
click at [60, 65] on div "100 Vesse element" at bounding box center [156, 66] width 278 height 12
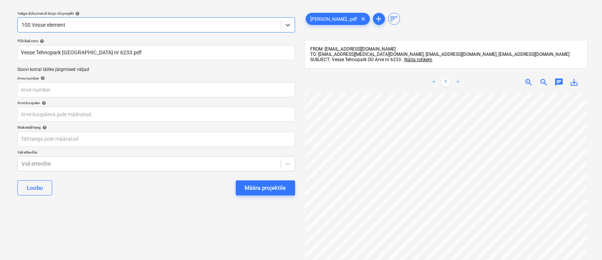
scroll to position [34, 2]
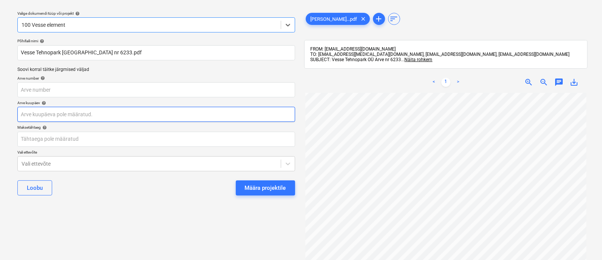
click at [94, 112] on body "Müük 2 Projektid Kontaktid Ettevõte Koondarved 1 Postkast 9+ Kinnitusring Ressu…" at bounding box center [301, 110] width 602 height 260
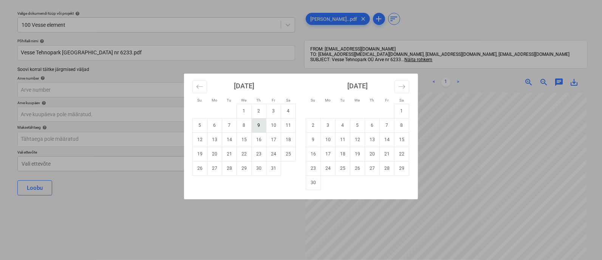
click at [261, 120] on td "9" at bounding box center [259, 125] width 15 height 14
type input "09 Oct 2025"
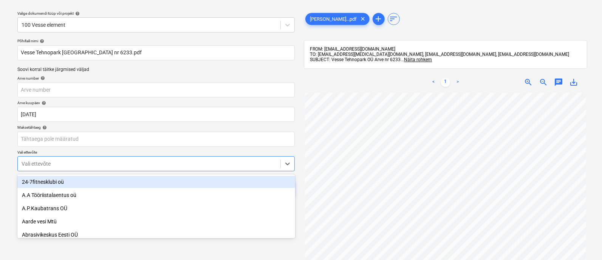
scroll to position [52, 0]
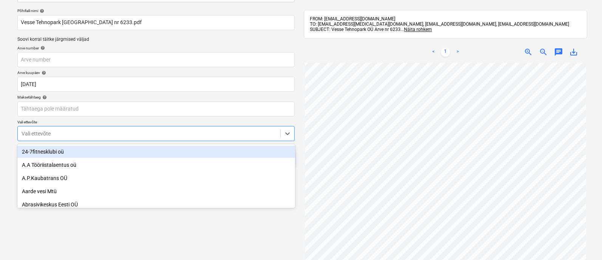
click at [138, 162] on body "Müük 2 Projektid Kontaktid Ettevõte Koondarved 1 Postkast 9+ Kinnitusring Ressu…" at bounding box center [301, 79] width 602 height 260
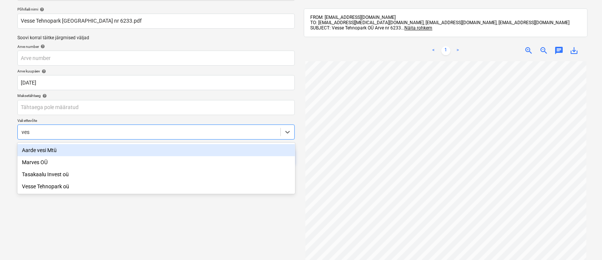
type input "vess"
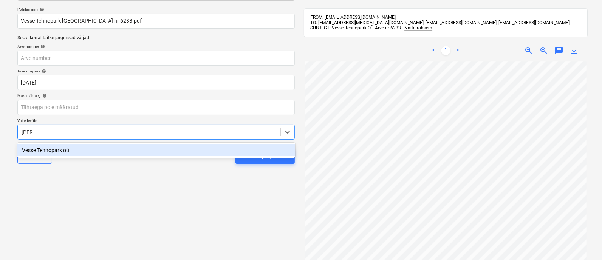
click at [122, 145] on div "Vesse Tehnopark oü" at bounding box center [156, 150] width 278 height 12
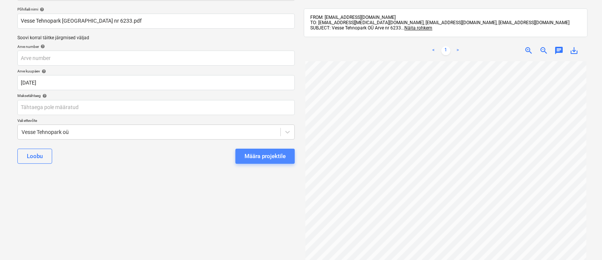
click at [246, 155] on div "Määra projektile" at bounding box center [265, 157] width 41 height 10
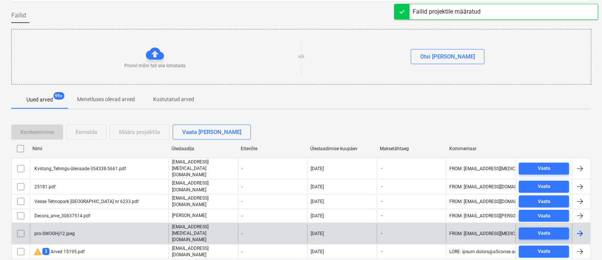
scroll to position [20, 0]
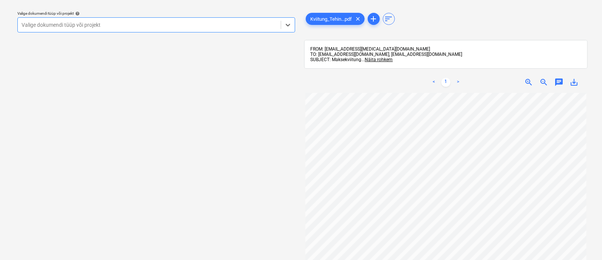
click at [67, 25] on div at bounding box center [149, 25] width 255 height 8
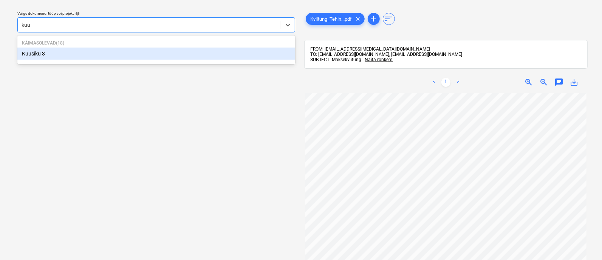
type input "kuus"
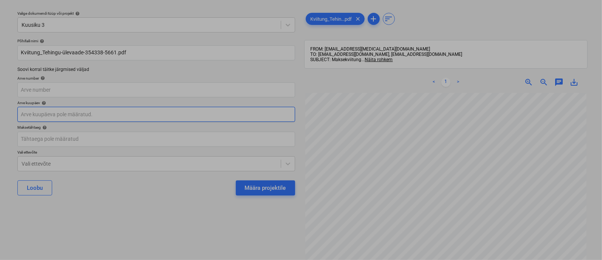
click at [80, 116] on body "Müük 2 Projektid Kontaktid Ettevõte Koondarved 1 Postkast 9+ Kinnitusring Ressu…" at bounding box center [301, 110] width 602 height 260
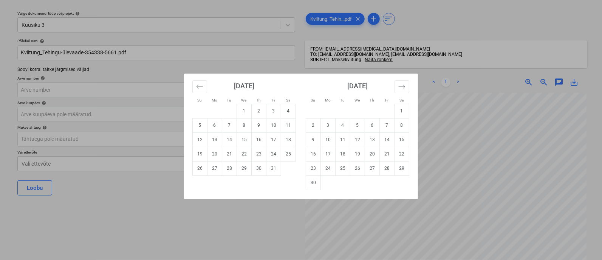
click at [260, 125] on td "9" at bounding box center [259, 125] width 15 height 14
type input "09 Oct 2025"
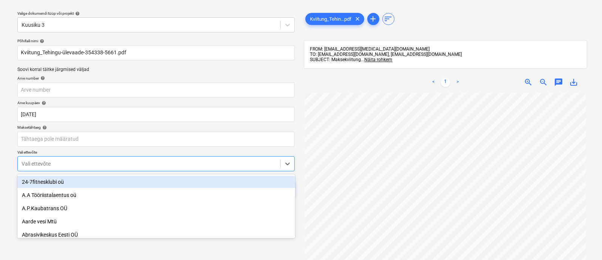
click at [134, 165] on body "Müük 2 Projektid Kontaktid Ettevõte Koondarved 1 Postkast 9+ Kinnitusring Ressu…" at bounding box center [301, 110] width 602 height 260
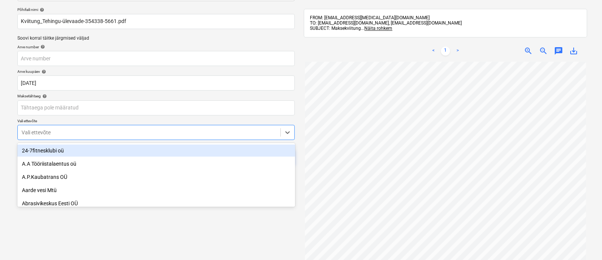
scroll to position [52, 0]
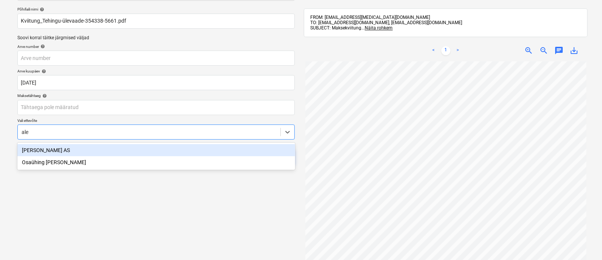
type input "alex"
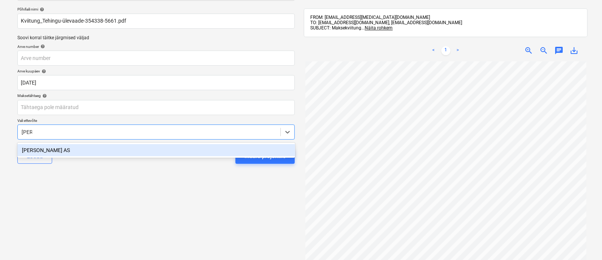
click at [130, 152] on div "Alexela AS" at bounding box center [156, 150] width 278 height 12
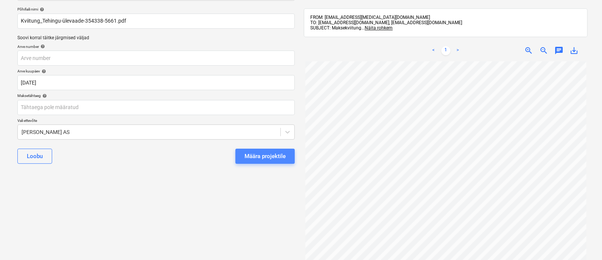
click at [259, 155] on div "Määra projektile" at bounding box center [265, 157] width 41 height 10
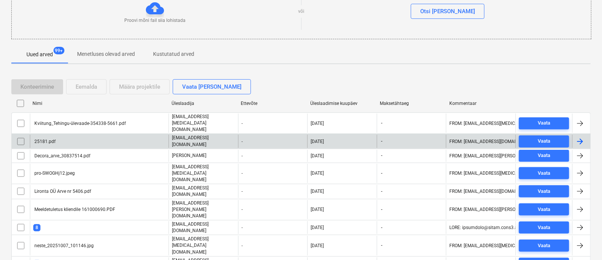
click at [50, 139] on div "25181.pdf" at bounding box center [44, 141] width 22 height 5
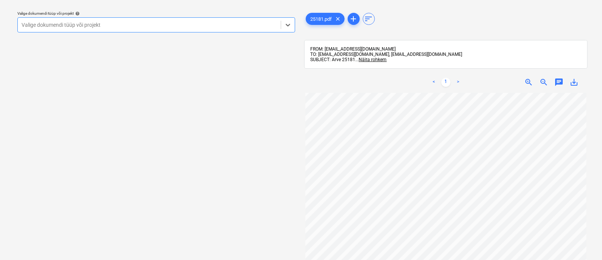
scroll to position [9, 0]
click at [96, 25] on div at bounding box center [149, 25] width 255 height 8
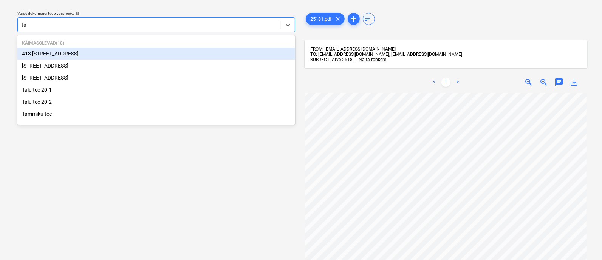
type input "tal"
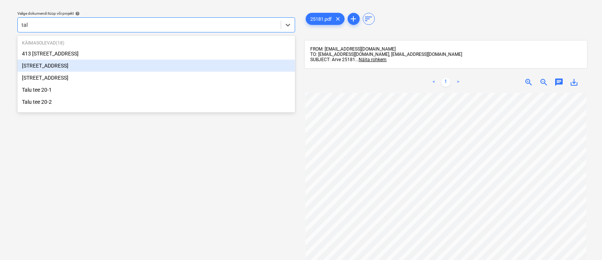
click at [68, 67] on div "[STREET_ADDRESS]" at bounding box center [156, 66] width 278 height 12
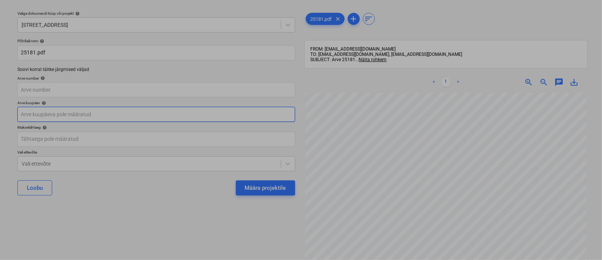
click at [77, 119] on body "Müük 2 Projektid Kontaktid Ettevõte Koondarved 1 Postkast 9+ Kinnitusring Ressu…" at bounding box center [301, 110] width 602 height 260
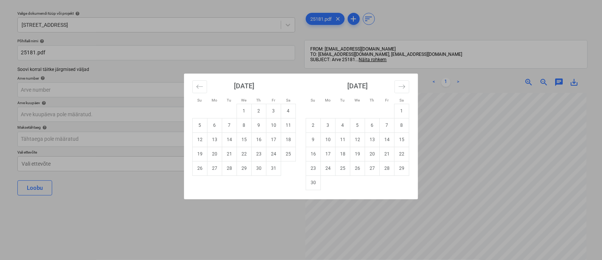
click at [472, 181] on div "Su Mo Tu We Th Fr Sa Su Mo Tu We Th Fr Sa September 2025 1 2 3 4 5 6 7 8 9 10 1…" at bounding box center [301, 130] width 602 height 260
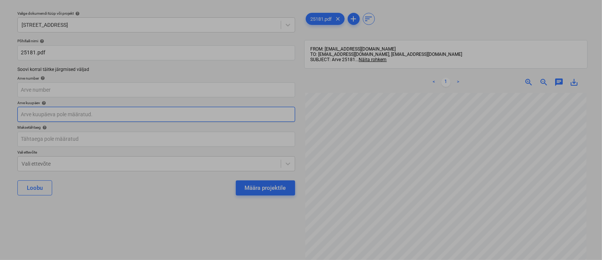
click at [111, 117] on body "Müük 2 Projektid Kontaktid Ettevõte Koondarved 1 Postkast 9+ Kinnitusring Ressu…" at bounding box center [301, 110] width 602 height 260
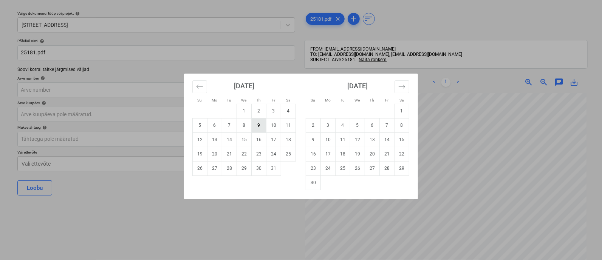
click at [257, 125] on td "9" at bounding box center [259, 125] width 15 height 14
type input "09 Oct 2025"
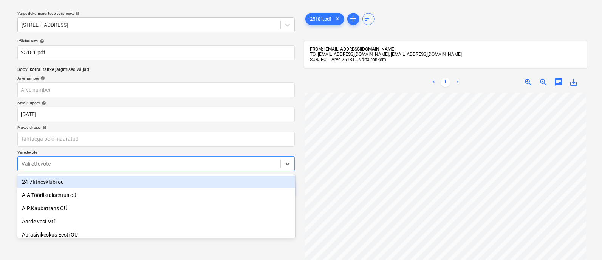
click at [194, 165] on body "Müük 2 Projektid Kontaktid Ettevõte Koondarved 1 Postkast 9+ Kinnitusring Ressu…" at bounding box center [301, 110] width 602 height 260
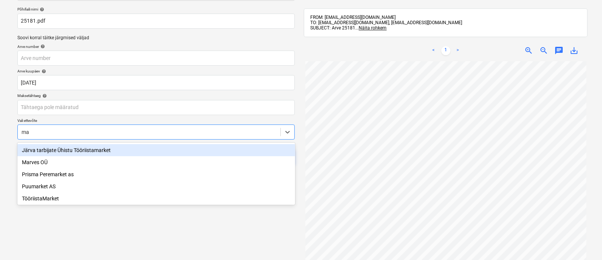
type input "m"
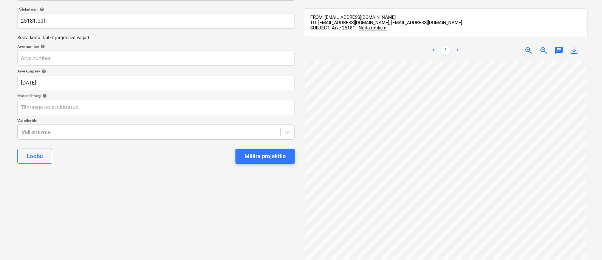
click at [207, 234] on div "Valige dokumendi tüüp või projekt help Talu tee 22 A Põhifaili nimi help 25181.…" at bounding box center [155, 137] width 289 height 328
click at [256, 155] on div "Määra projektile" at bounding box center [265, 157] width 41 height 10
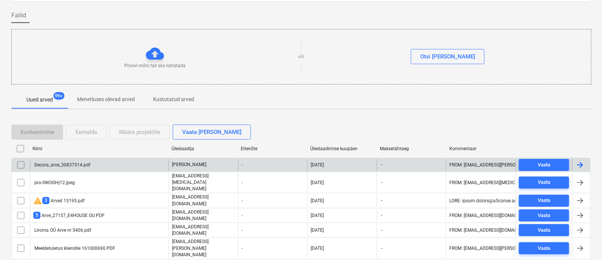
click at [95, 163] on div "Decora_arve_30837514.pdf" at bounding box center [99, 165] width 139 height 12
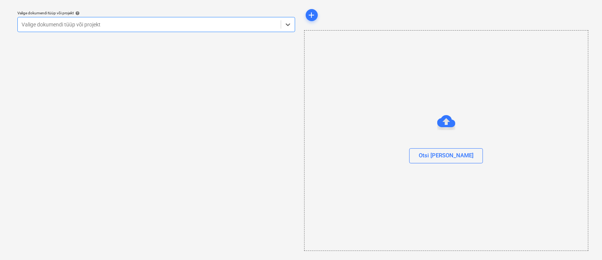
scroll to position [20, 0]
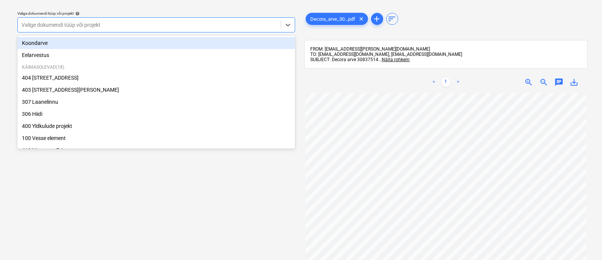
click at [129, 26] on div at bounding box center [149, 25] width 255 height 8
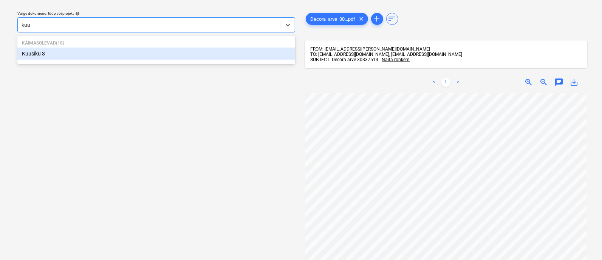
type input "kuus"
click at [125, 52] on div "Kuusiku 3" at bounding box center [156, 54] width 278 height 12
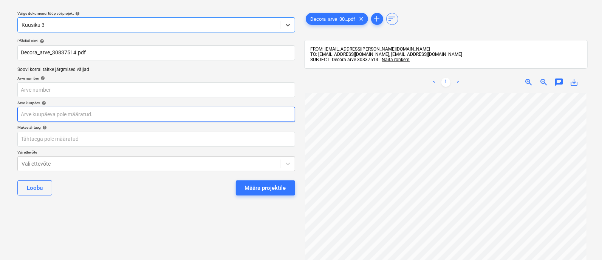
click at [107, 114] on body "Müük 2 Projektid Kontaktid Ettevõte Koondarved 1 Postkast 9+ Kinnitusring Ressu…" at bounding box center [301, 110] width 602 height 260
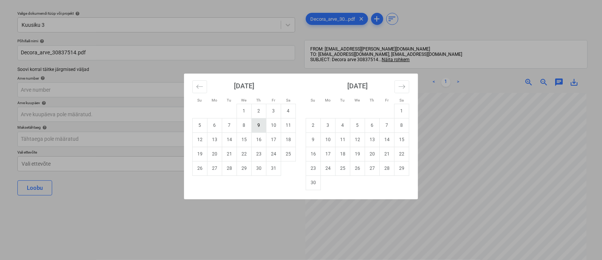
click at [257, 125] on td "9" at bounding box center [259, 125] width 15 height 14
type input "09 Oct 2025"
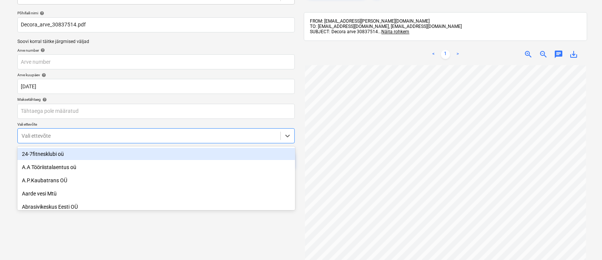
click at [160, 167] on body "Müük 2 Projektid Kontaktid Ettevõte Koondarved 1 Postkast 9+ Kinnitusring Ressu…" at bounding box center [301, 82] width 602 height 260
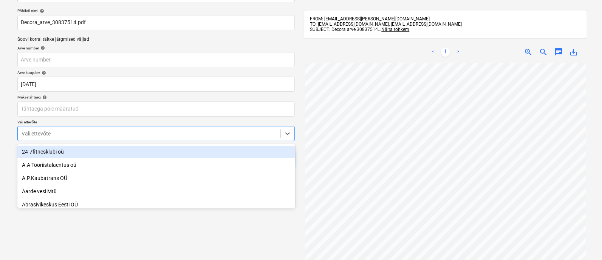
scroll to position [52, 0]
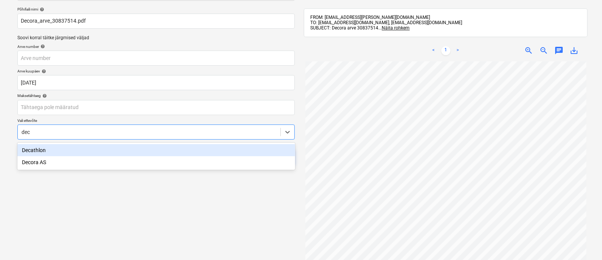
type input "deco"
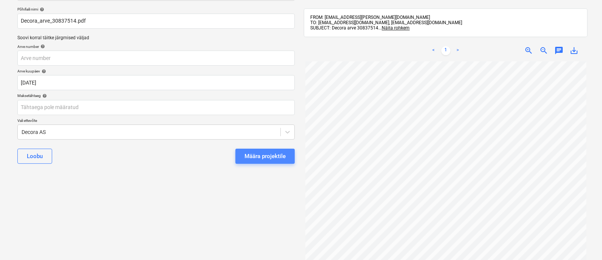
click at [254, 152] on div "Määra projektile" at bounding box center [265, 157] width 41 height 10
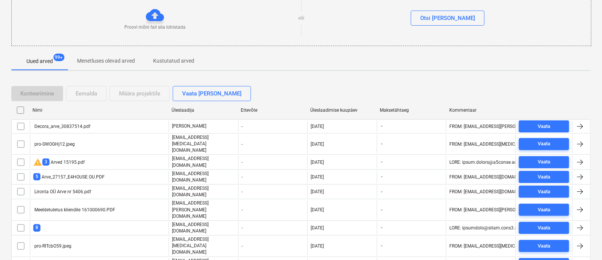
scroll to position [92, 0]
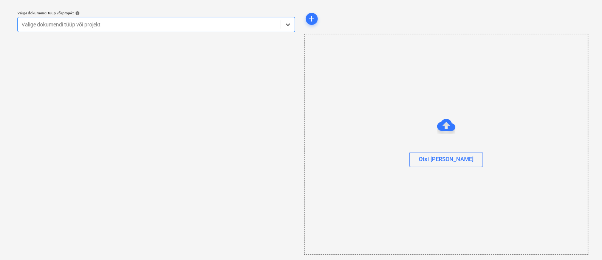
scroll to position [20, 0]
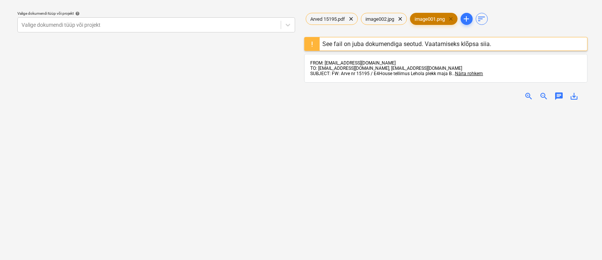
click at [453, 18] on span "clear" at bounding box center [451, 18] width 9 height 9
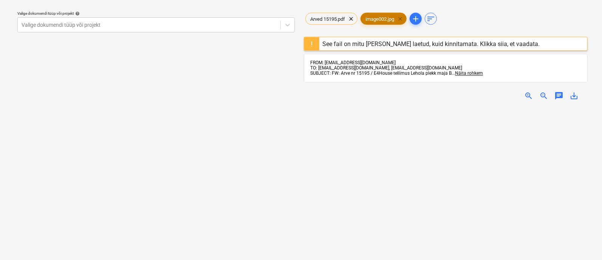
click at [399, 18] on span "clear" at bounding box center [400, 18] width 9 height 9
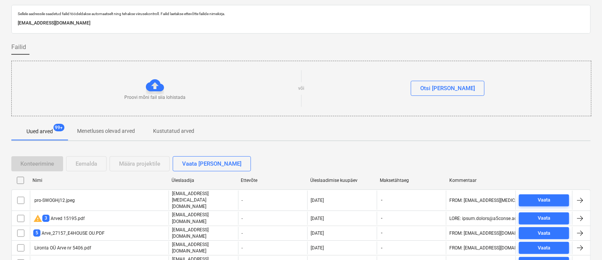
scroll to position [92, 0]
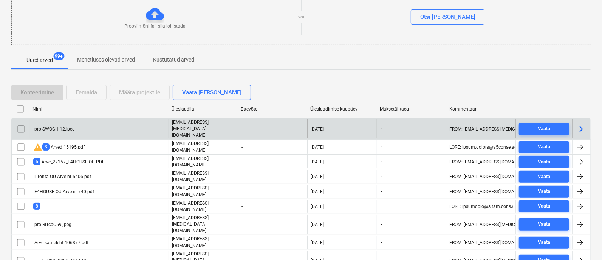
click at [60, 127] on div "pro-SWOGHj12.jpeg" at bounding box center [54, 129] width 42 height 5
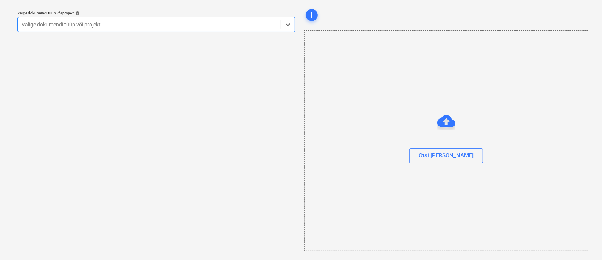
scroll to position [20, 0]
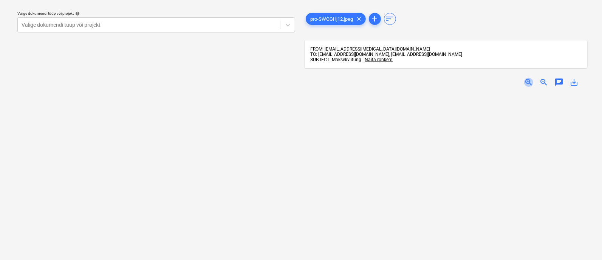
click at [529, 82] on span "zoom_in" at bounding box center [528, 82] width 9 height 9
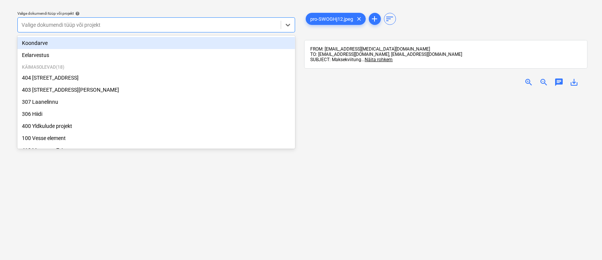
click at [68, 24] on div at bounding box center [149, 25] width 255 height 8
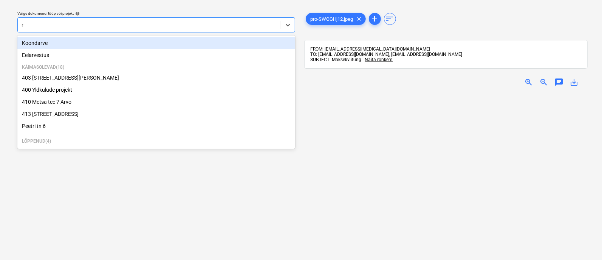
type input "ra"
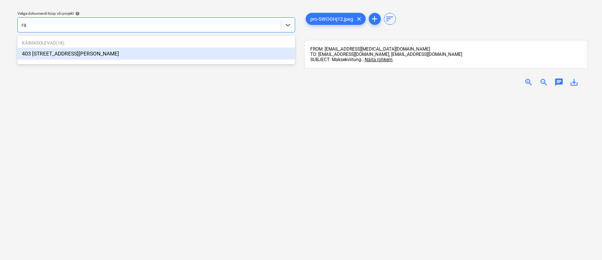
click at [71, 54] on div "403 [STREET_ADDRESS][PERSON_NAME]" at bounding box center [156, 54] width 278 height 12
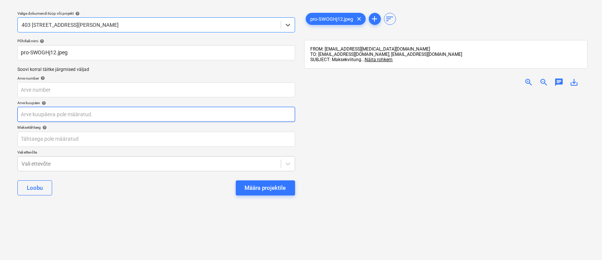
click at [77, 114] on body "Müük 2 Projektid Kontaktid Ettevõte Koondarved 1 Postkast 9+ Kinnitusring Ressu…" at bounding box center [301, 110] width 602 height 260
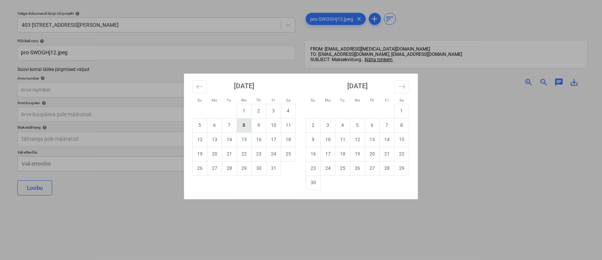
click at [245, 123] on td "8" at bounding box center [244, 125] width 15 height 14
type input "08 Oct 2025"
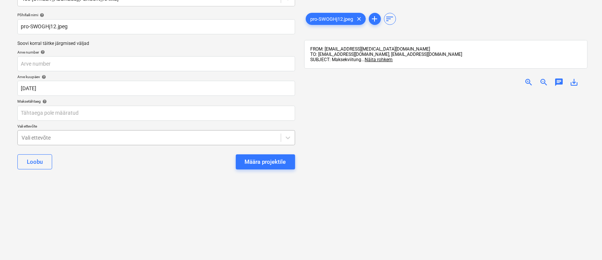
click at [155, 160] on body "Müük 2 Projektid Kontaktid Ettevõte Koondarved 1 Postkast 9+ Kinnitusring Ressu…" at bounding box center [301, 84] width 602 height 260
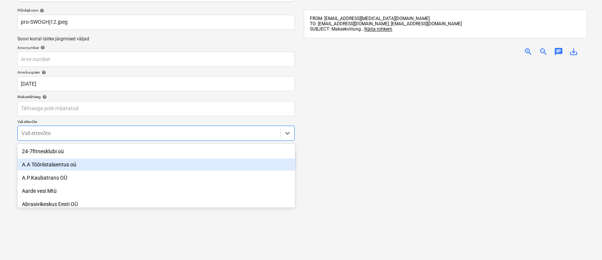
scroll to position [52, 0]
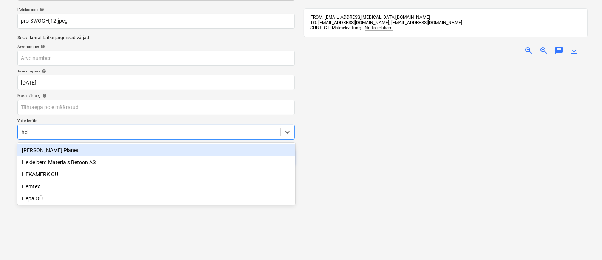
type input "heka"
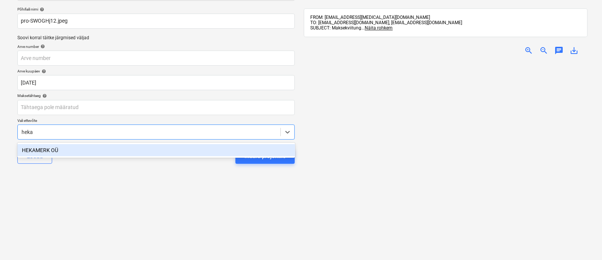
click at [153, 149] on div "HEKAMERK OÜ" at bounding box center [156, 150] width 278 height 12
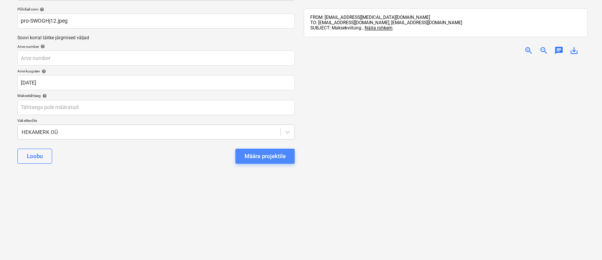
click at [271, 154] on div "Määra projektile" at bounding box center [265, 157] width 41 height 10
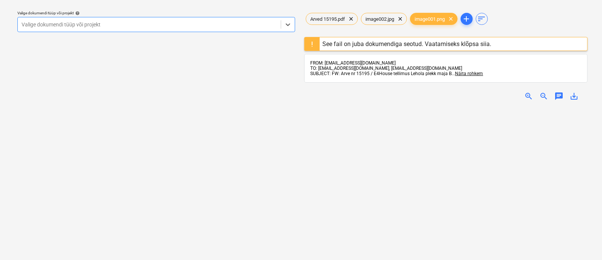
scroll to position [20, 0]
click at [451, 16] on span "clear" at bounding box center [450, 18] width 9 height 9
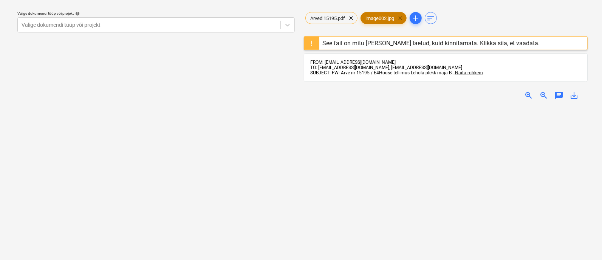
click at [402, 16] on span "clear" at bounding box center [400, 18] width 9 height 9
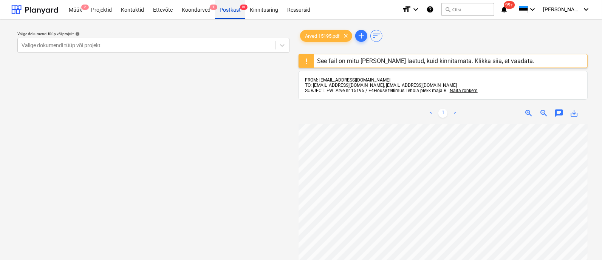
click at [219, 12] on div "Postkast 9+" at bounding box center [230, 9] width 30 height 19
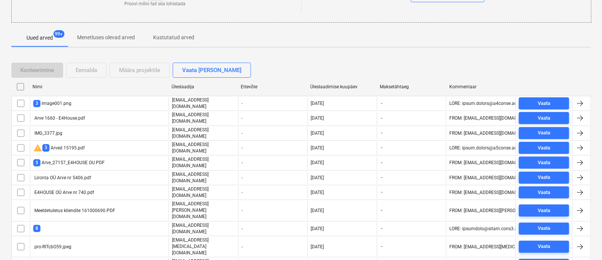
scroll to position [119, 0]
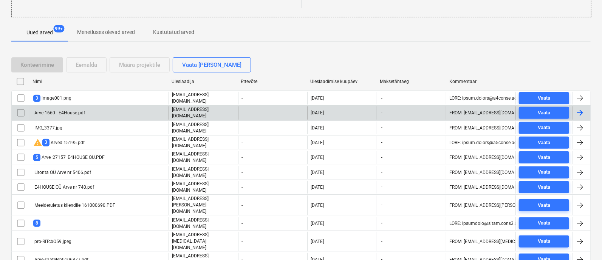
click at [63, 110] on div "Arve 1660 - E4House.pdf" at bounding box center [59, 112] width 52 height 5
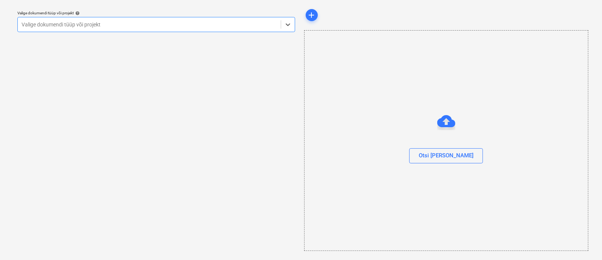
scroll to position [20, 0]
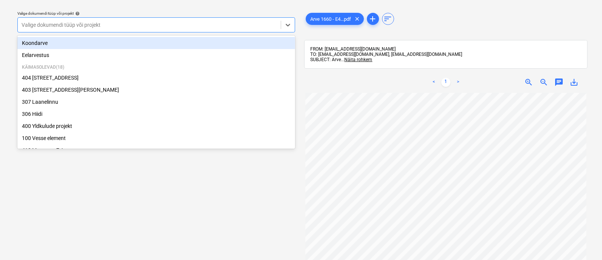
click at [98, 25] on div at bounding box center [149, 25] width 255 height 8
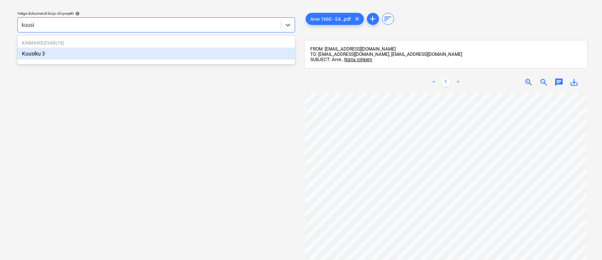
type input "kuusik"
click at [76, 57] on div "Kuusiku 3" at bounding box center [156, 54] width 278 height 12
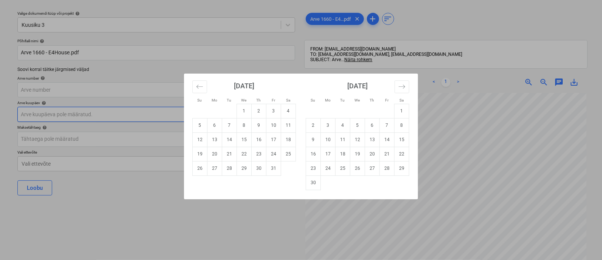
click at [72, 116] on body "Müük 2 Projektid Kontaktid Ettevõte Koondarved 1 Postkast 9+ Kinnitusring Ressu…" at bounding box center [301, 110] width 602 height 260
click at [240, 124] on td "8" at bounding box center [244, 125] width 15 height 14
type input "08 Oct 2025"
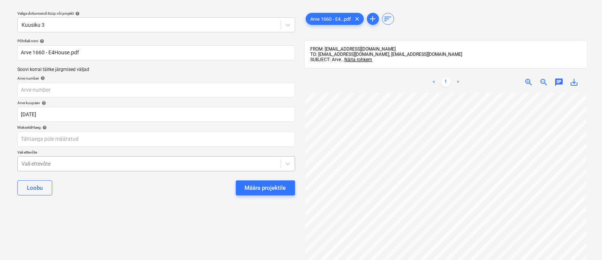
click at [175, 165] on body "Müük 2 Projektid Kontaktid Ettevõte Koondarved 1 Postkast 9+ Kinnitusring Ressu…" at bounding box center [301, 110] width 602 height 260
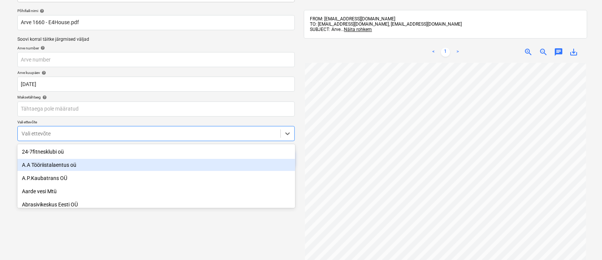
scroll to position [52, 0]
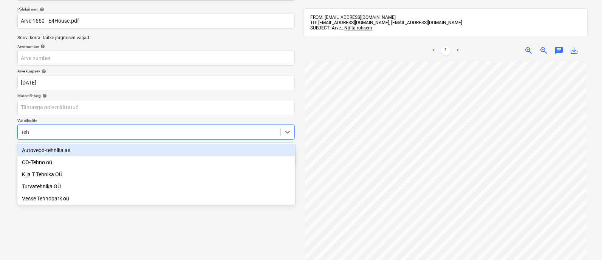
type input "tehn"
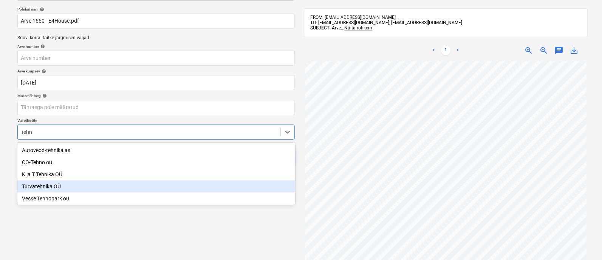
click at [111, 190] on div "Turvatehnika OÜ" at bounding box center [156, 187] width 278 height 12
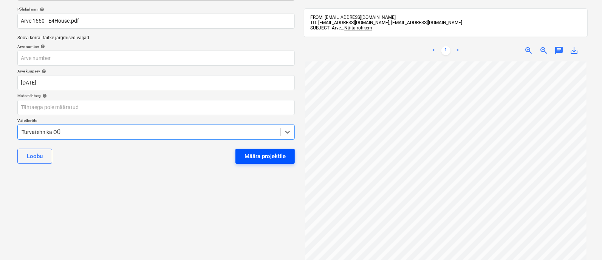
click at [262, 156] on div "Määra projektile" at bounding box center [265, 157] width 41 height 10
